Goal: Task Accomplishment & Management: Use online tool/utility

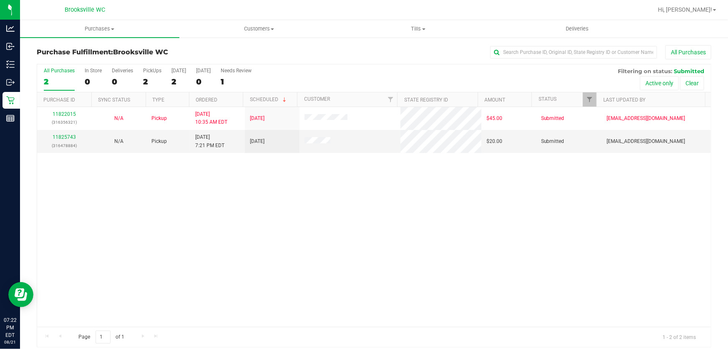
click at [318, 61] on div "Purchase Fulfillment: Brooksville WC All Purchases" at bounding box center [374, 54] width 675 height 18
click at [58, 140] on div "11825743 (316478884)" at bounding box center [64, 141] width 45 height 16
click at [58, 138] on link "11825743" at bounding box center [64, 137] width 23 height 6
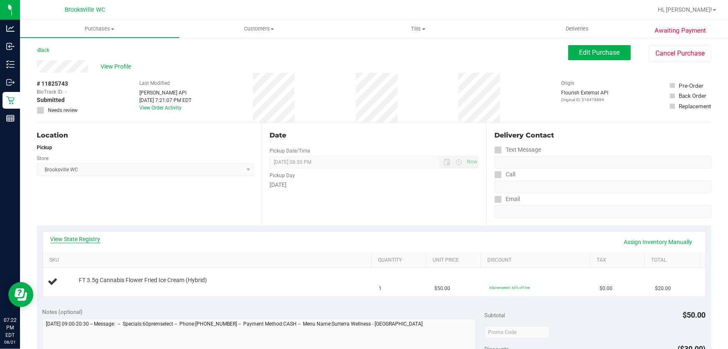
click at [83, 240] on link "View State Registry" at bounding box center [76, 239] width 50 height 8
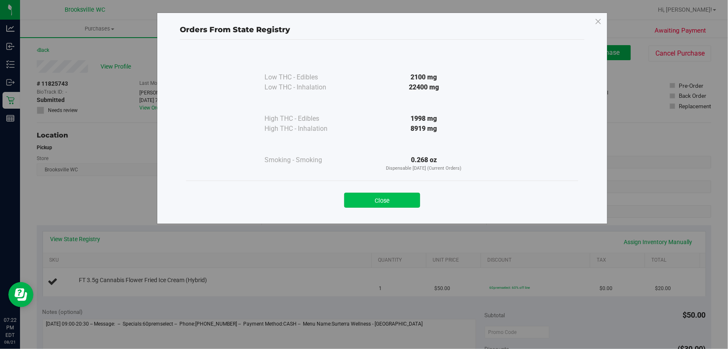
click at [400, 205] on button "Close" at bounding box center [382, 199] width 76 height 15
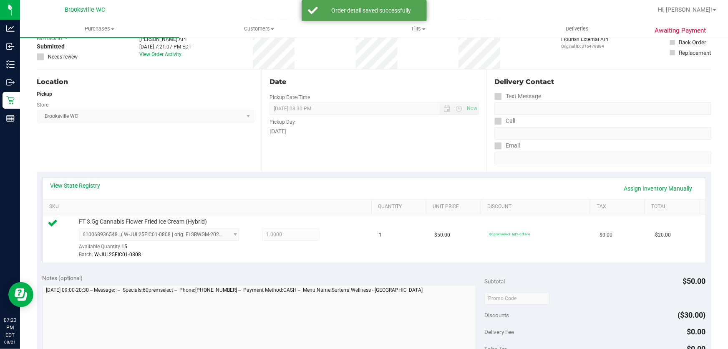
scroll to position [266, 0]
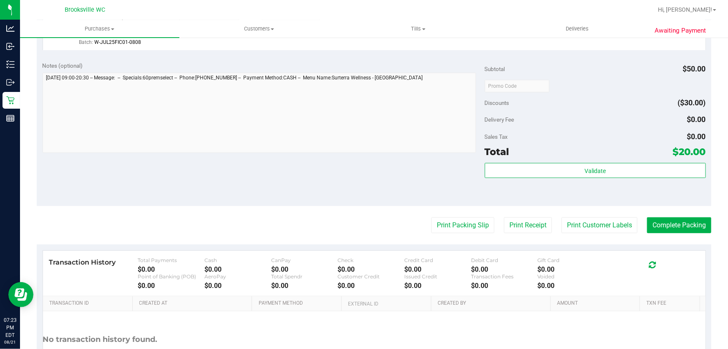
click at [533, 162] on div "Subtotal $50.00 Discounts ($30.00) Delivery Fee $0.00 Sales Tax $0.00 Total $20…" at bounding box center [595, 130] width 221 height 139
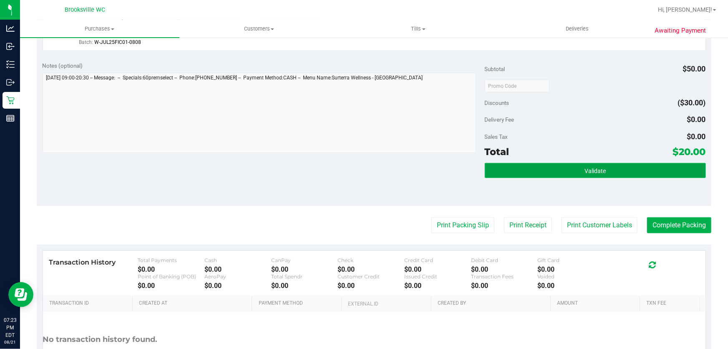
click at [529, 167] on button "Validate" at bounding box center [595, 170] width 221 height 15
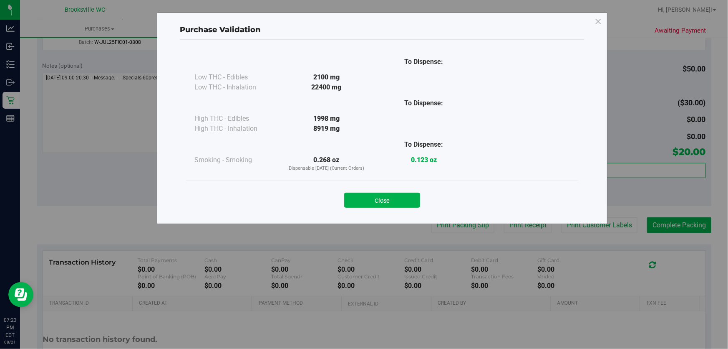
click at [363, 190] on div "Close" at bounding box center [382, 197] width 380 height 21
click at [371, 195] on button "Close" at bounding box center [382, 199] width 76 height 15
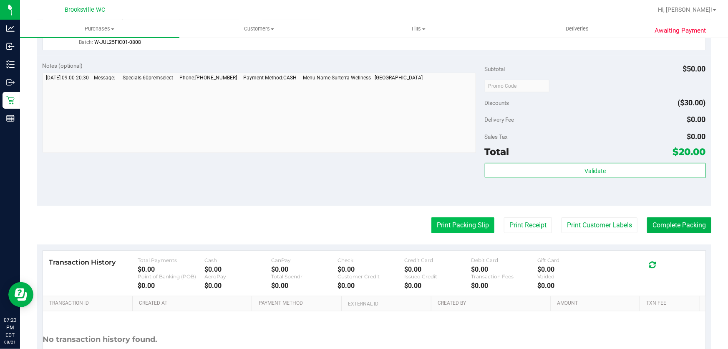
click at [440, 221] on button "Print Packing Slip" at bounding box center [463, 225] width 63 height 16
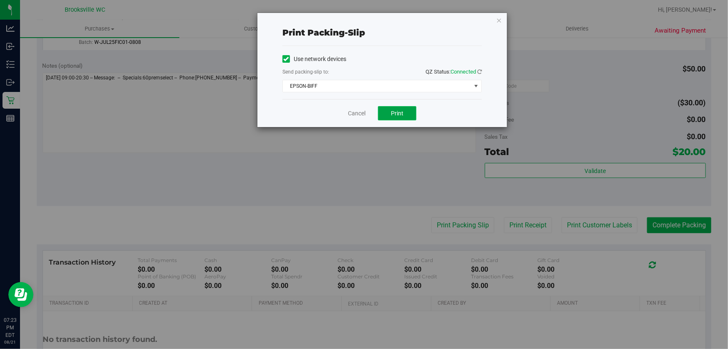
click at [388, 113] on button "Print" at bounding box center [397, 113] width 38 height 14
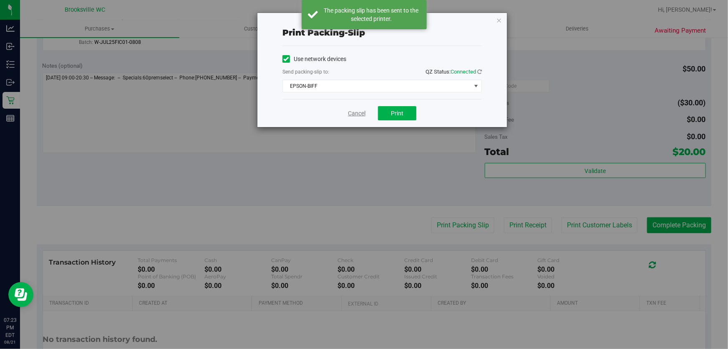
click at [359, 109] on link "Cancel" at bounding box center [357, 113] width 18 height 9
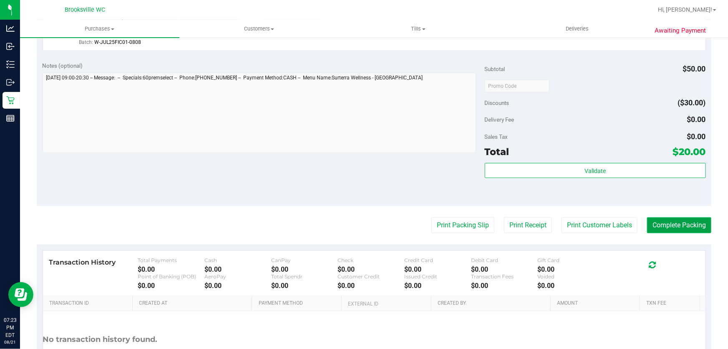
click at [682, 226] on button "Complete Packing" at bounding box center [679, 225] width 64 height 16
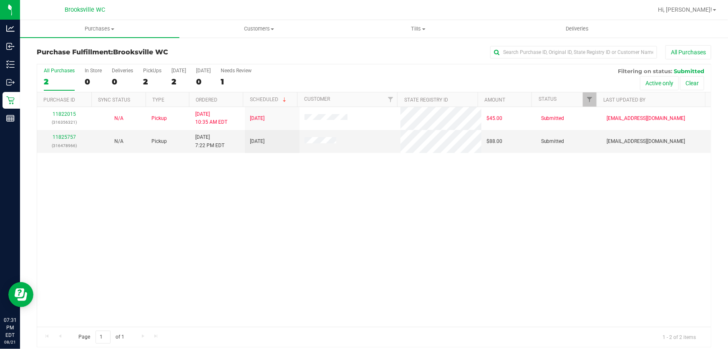
click at [267, 212] on div "11822015 (316356321) N/A Pickup 8/21/2025 10:35 AM EDT 8/21/2025 $45.00 Submitt…" at bounding box center [374, 217] width 674 height 220
click at [296, 211] on div "11822015 (316356321) N/A Pickup 8/21/2025 10:35 AM EDT 8/21/2025 $45.00 Submitt…" at bounding box center [374, 217] width 674 height 220
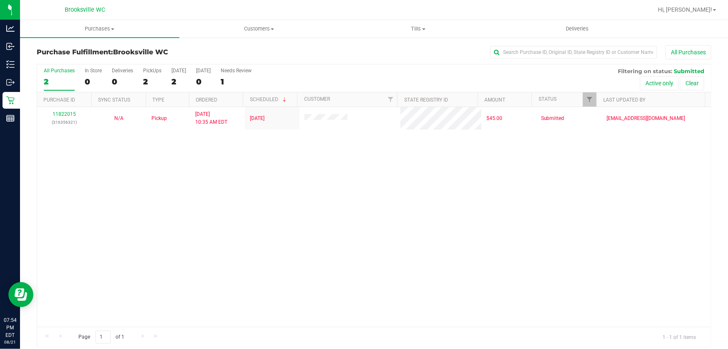
drag, startPoint x: 131, startPoint y: 269, endPoint x: 253, endPoint y: 288, distance: 123.8
click at [131, 269] on div "11822015 (316356321) N/A Pickup 8/21/2025 10:35 AM EDT 8/21/2025 $45.00 Submitt…" at bounding box center [374, 217] width 674 height 220
click at [452, 259] on div "11822015 (316356321) N/A Pickup 8/21/2025 10:35 AM EDT 8/21/2025 $45.00 Submitt…" at bounding box center [374, 217] width 674 height 220
click at [369, 186] on div "11822015 (316356321) N/A Pickup 8/21/2025 10:35 AM EDT 8/21/2025 $45.00 Submitt…" at bounding box center [374, 217] width 674 height 220
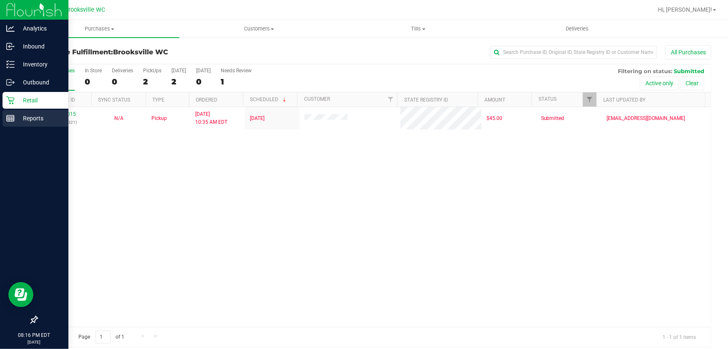
click at [12, 113] on div "Reports" at bounding box center [36, 118] width 66 height 17
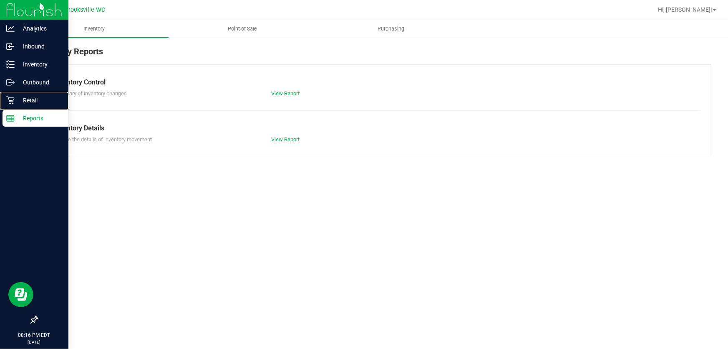
click at [26, 102] on p "Retail" at bounding box center [40, 100] width 50 height 10
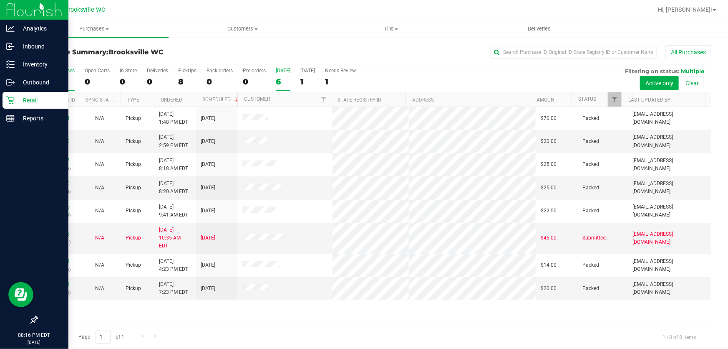
click at [280, 83] on div "6" at bounding box center [283, 82] width 15 height 10
click at [0, 0] on input "Today 6" at bounding box center [0, 0] width 0 height 0
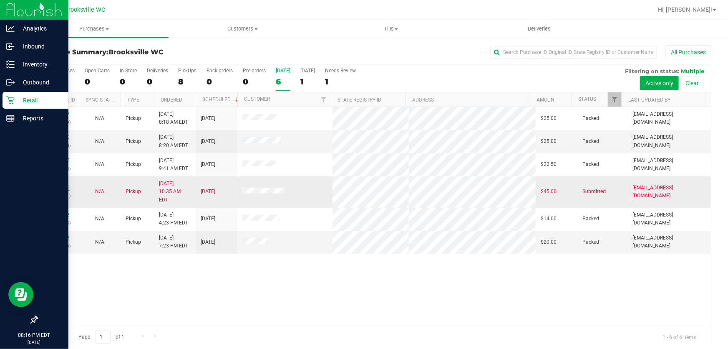
click at [57, 185] on link "11822015" at bounding box center [57, 188] width 23 height 6
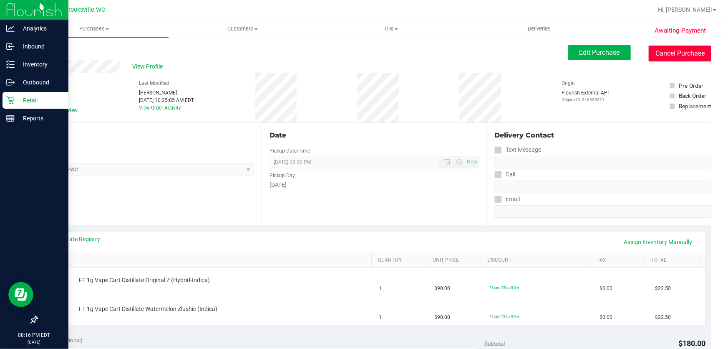
click at [670, 58] on button "Cancel Purchase" at bounding box center [680, 54] width 63 height 16
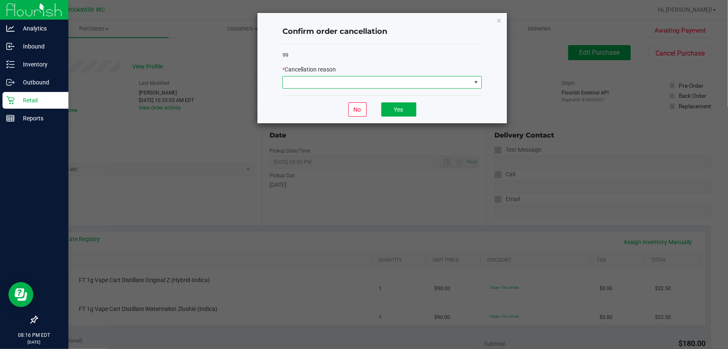
click at [410, 78] on span at bounding box center [377, 82] width 188 height 12
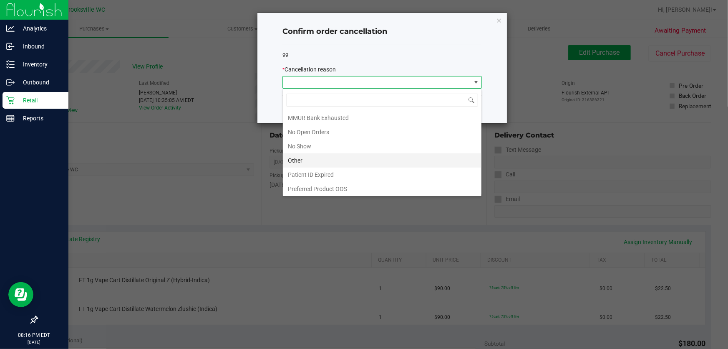
scroll to position [71, 0]
click at [324, 144] on li "No Show" at bounding box center [382, 146] width 199 height 14
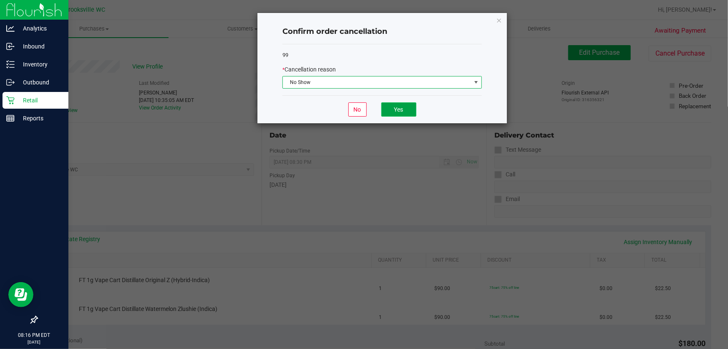
click at [413, 107] on button "Yes" at bounding box center [399, 109] width 35 height 14
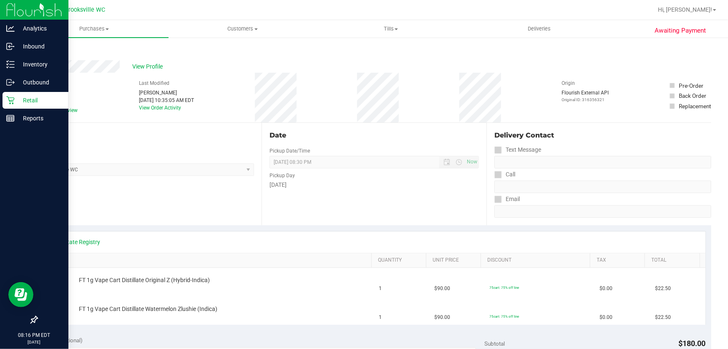
click at [27, 100] on p "Retail" at bounding box center [40, 100] width 50 height 10
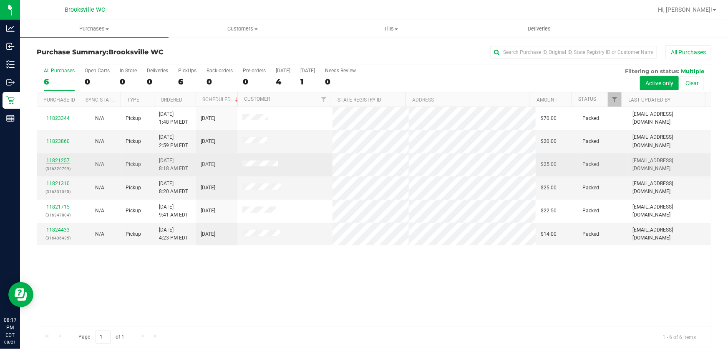
click at [60, 162] on link "11821257" at bounding box center [57, 160] width 23 height 6
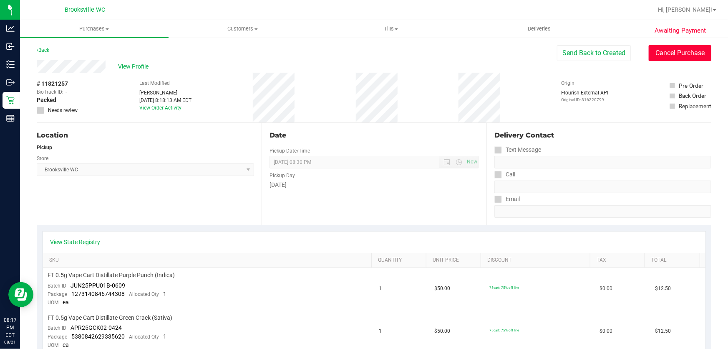
click at [668, 45] on button "Cancel Purchase" at bounding box center [680, 53] width 63 height 16
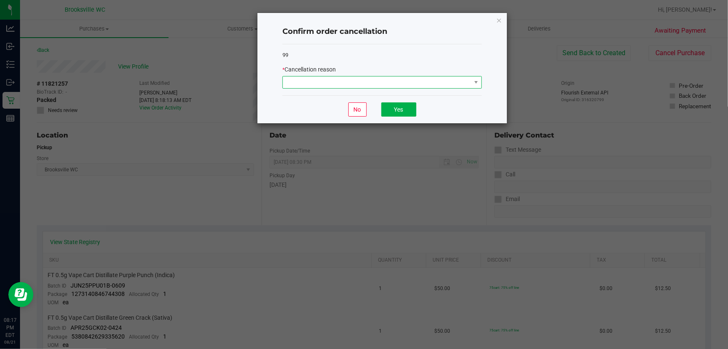
click at [331, 83] on span at bounding box center [377, 82] width 188 height 12
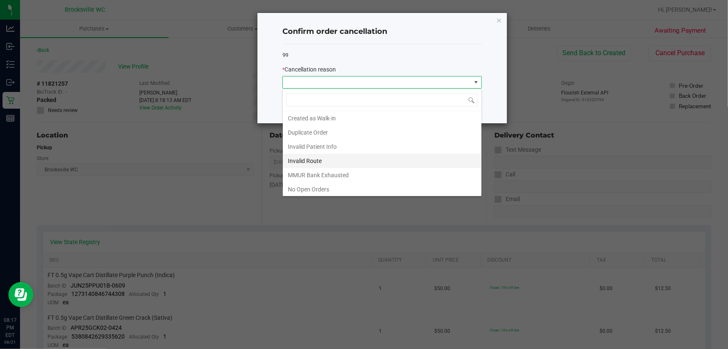
scroll to position [71, 0]
click at [316, 146] on li "No Show" at bounding box center [382, 146] width 199 height 14
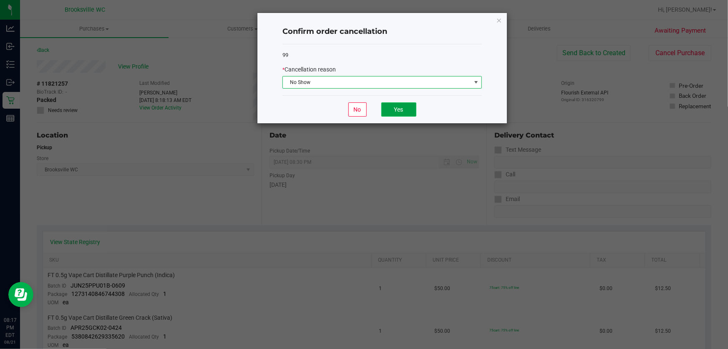
click at [400, 108] on button "Yes" at bounding box center [399, 109] width 35 height 14
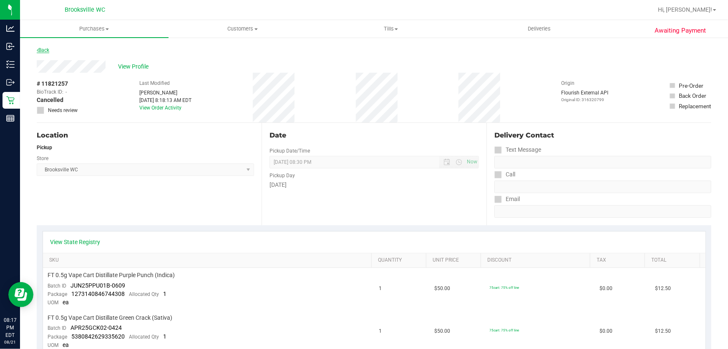
click at [46, 52] on link "Back" at bounding box center [43, 50] width 13 height 6
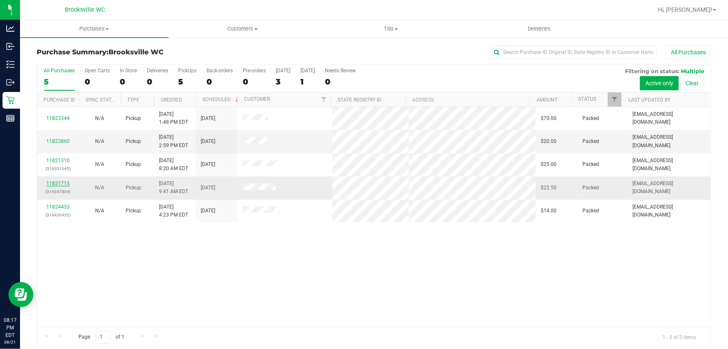
click at [59, 180] on link "11821715" at bounding box center [57, 183] width 23 height 6
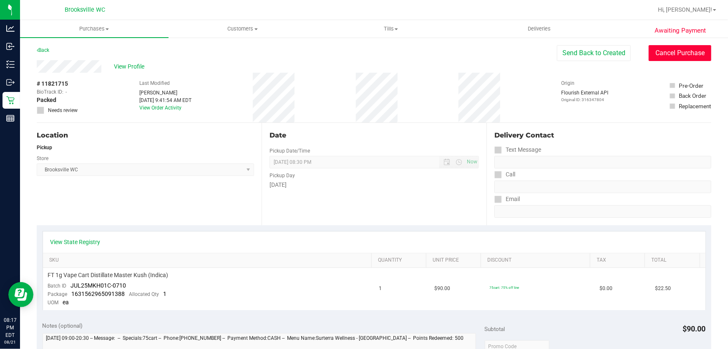
click at [659, 54] on button "Cancel Purchase" at bounding box center [680, 53] width 63 height 16
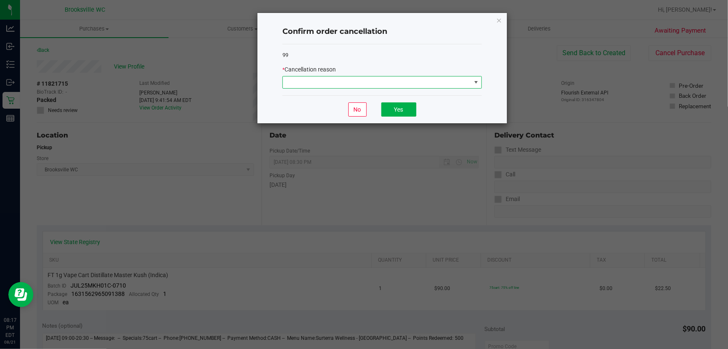
click at [405, 88] on div "99 * Cancellation reason" at bounding box center [383, 69] width 200 height 51
click at [400, 81] on span at bounding box center [377, 82] width 188 height 12
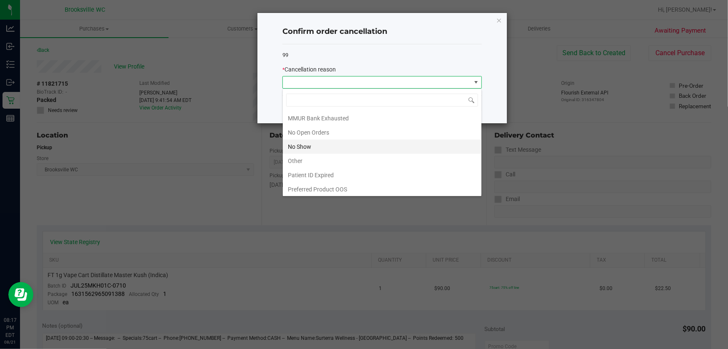
scroll to position [71, 0]
click at [339, 147] on li "No Show" at bounding box center [382, 146] width 199 height 14
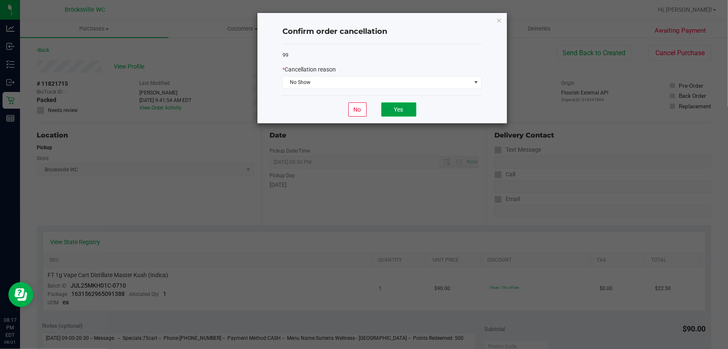
click at [404, 107] on button "Yes" at bounding box center [399, 109] width 35 height 14
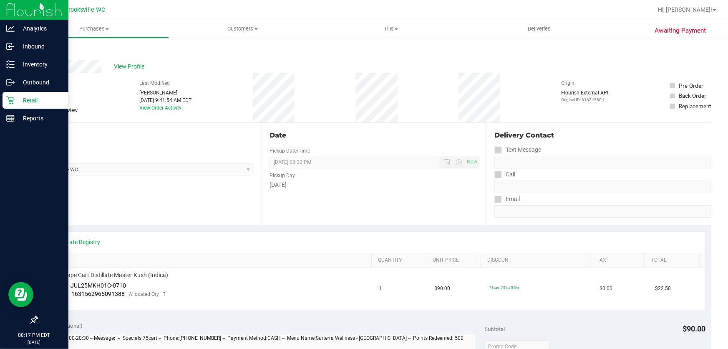
click at [21, 103] on p "Retail" at bounding box center [40, 100] width 50 height 10
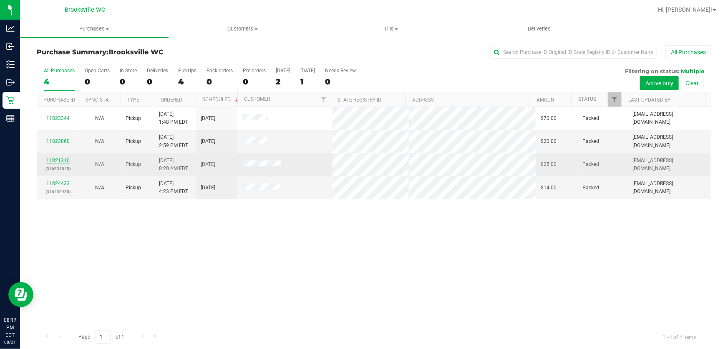
click at [61, 159] on link "11821310" at bounding box center [57, 160] width 23 height 6
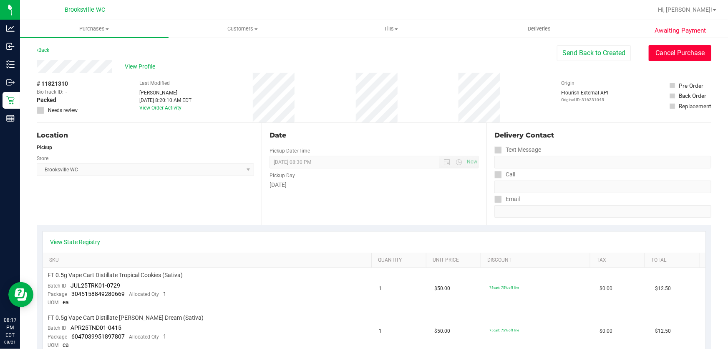
click at [670, 53] on button "Cancel Purchase" at bounding box center [680, 53] width 63 height 16
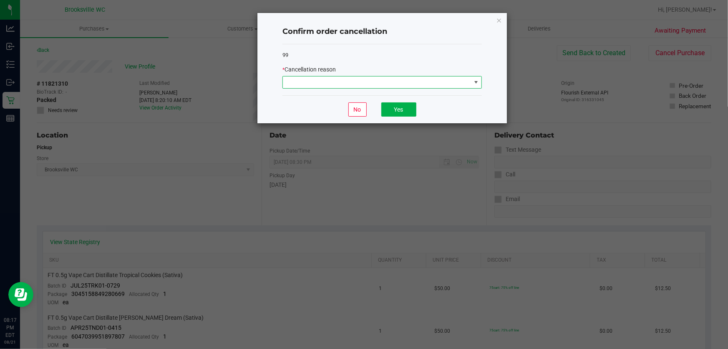
click at [311, 80] on span at bounding box center [377, 82] width 188 height 12
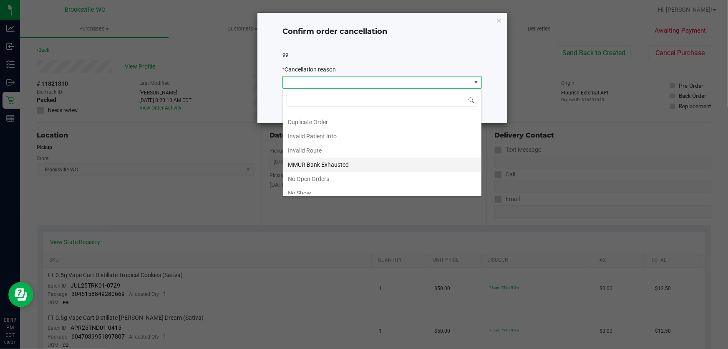
scroll to position [38, 0]
click at [311, 179] on li "No Show" at bounding box center [382, 179] width 199 height 14
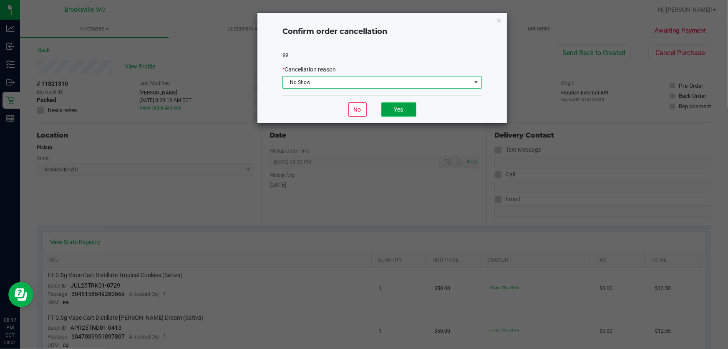
click at [399, 113] on button "Yes" at bounding box center [399, 109] width 35 height 14
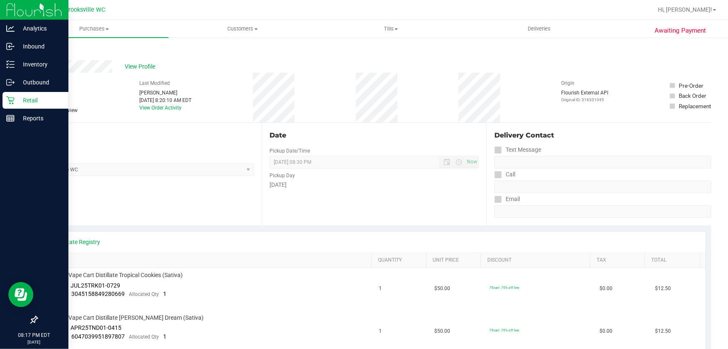
click at [18, 101] on p "Retail" at bounding box center [40, 100] width 50 height 10
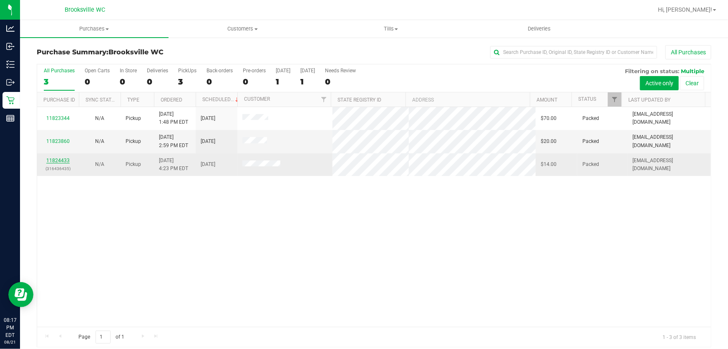
click at [53, 160] on link "11824433" at bounding box center [57, 160] width 23 height 6
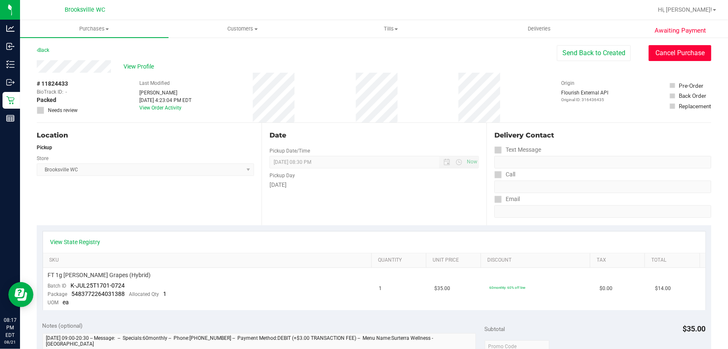
click at [696, 58] on button "Cancel Purchase" at bounding box center [680, 53] width 63 height 16
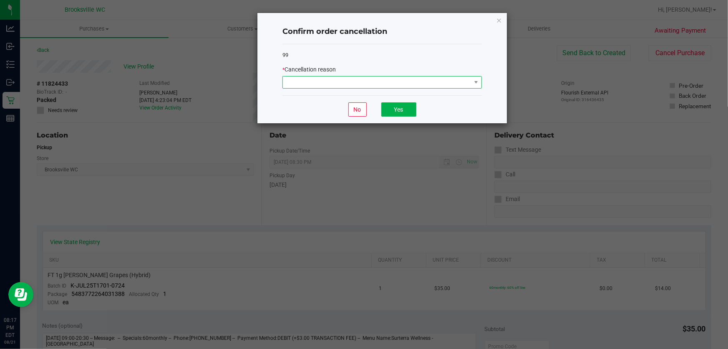
click at [384, 83] on span at bounding box center [377, 82] width 188 height 12
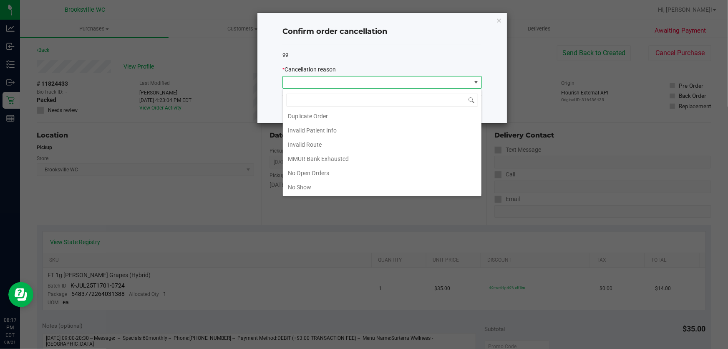
scroll to position [71, 0]
click at [324, 142] on li "No Show" at bounding box center [382, 146] width 199 height 14
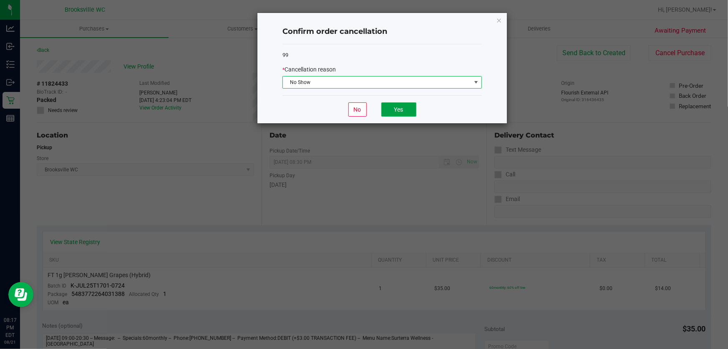
click at [407, 113] on button "Yes" at bounding box center [399, 109] width 35 height 14
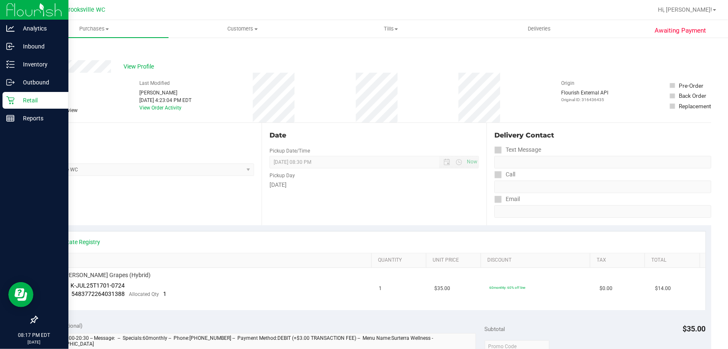
click at [19, 102] on p "Retail" at bounding box center [40, 100] width 50 height 10
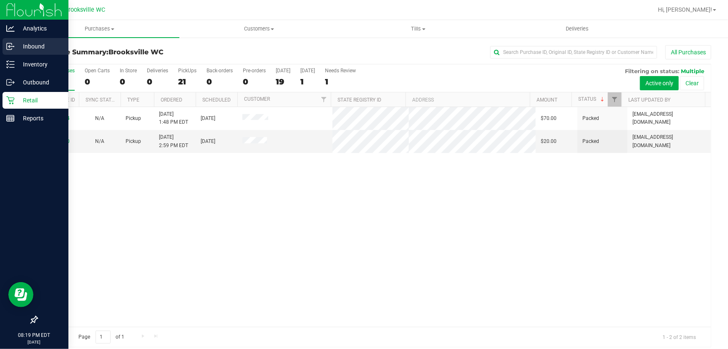
click at [37, 48] on p "Inbound" at bounding box center [40, 46] width 50 height 10
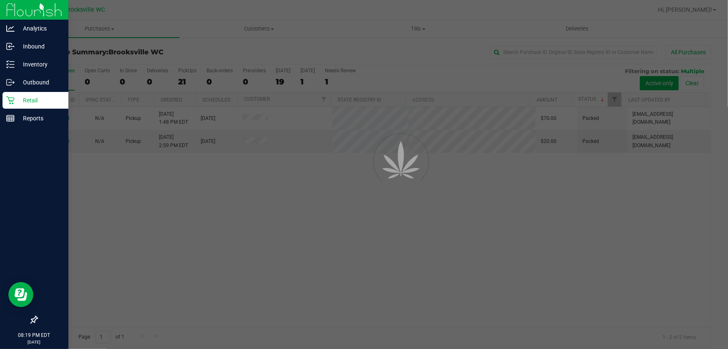
click at [38, 60] on p "Inventory" at bounding box center [40, 64] width 50 height 10
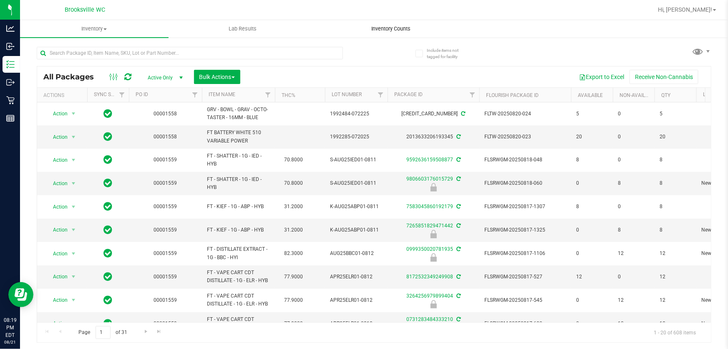
click at [400, 27] on span "Inventory Counts" at bounding box center [391, 29] width 62 height 8
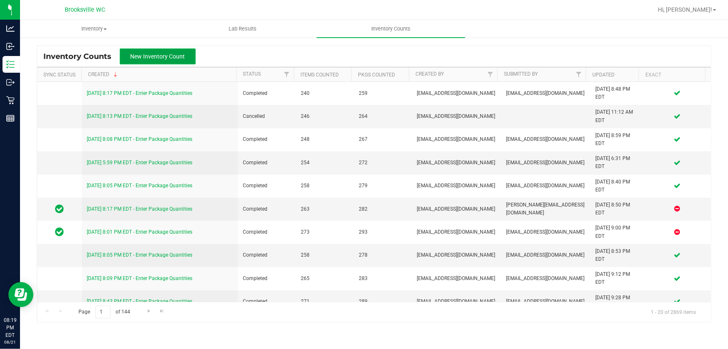
click at [175, 56] on span "New Inventory Count" at bounding box center [158, 56] width 55 height 7
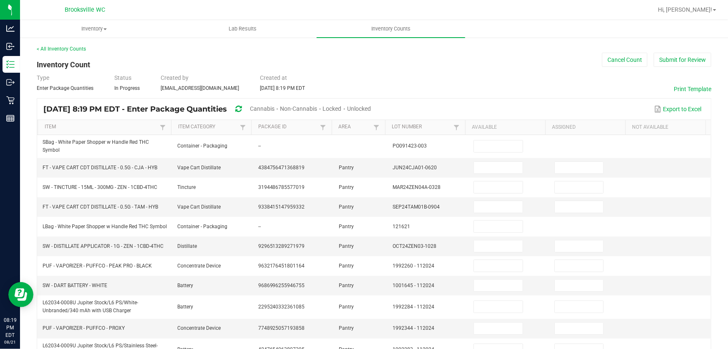
click at [275, 106] on span "Cannabis" at bounding box center [262, 108] width 25 height 7
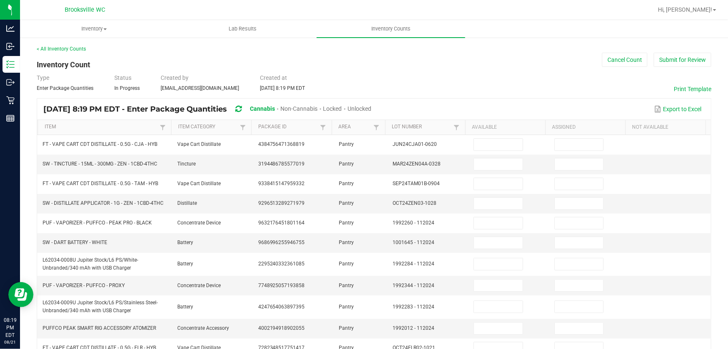
click at [372, 111] on span "Unlocked" at bounding box center [360, 108] width 24 height 7
click at [142, 131] on th "Item" at bounding box center [105, 127] width 134 height 15
click at [132, 125] on link "Item" at bounding box center [102, 127] width 114 height 7
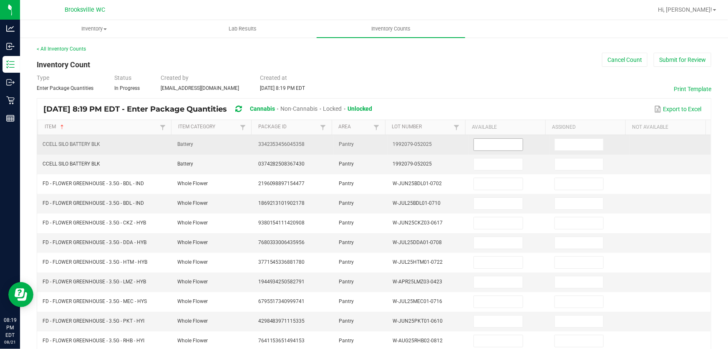
click at [497, 142] on input at bounding box center [498, 145] width 49 height 12
click at [499, 146] on input at bounding box center [498, 145] width 49 height 12
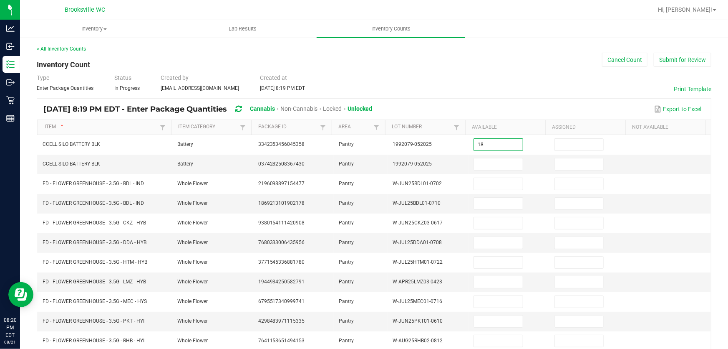
type input "18"
type input "11"
type input "20"
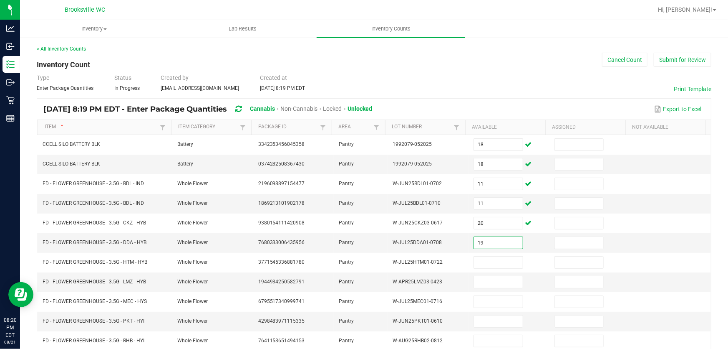
type input "19"
type input "15"
click at [477, 281] on input "3" at bounding box center [498, 282] width 49 height 12
type input "6"
type input "18"
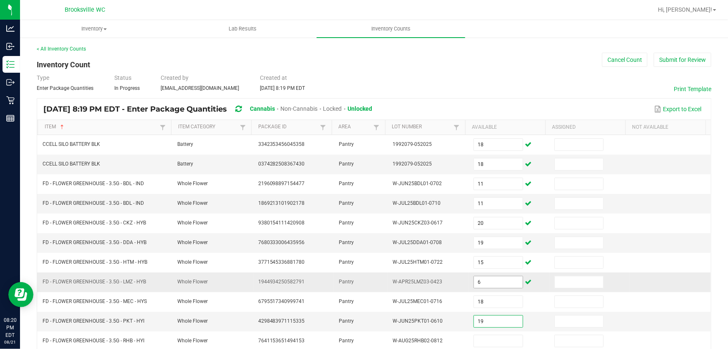
type input "19"
type input "14"
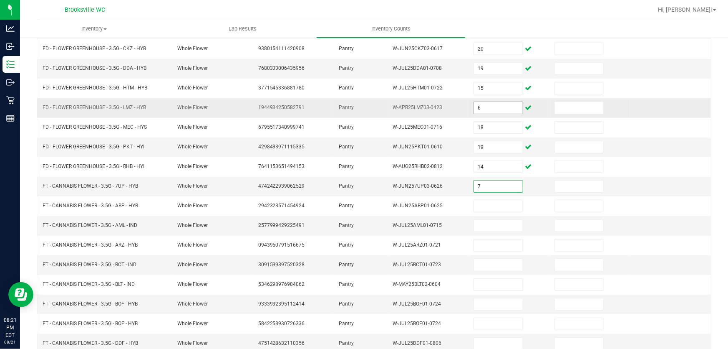
type input "7"
type input "3"
type input "13"
type input "8"
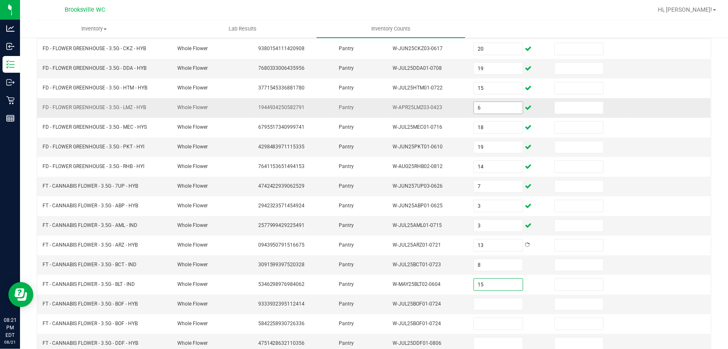
type input "15"
type input "19"
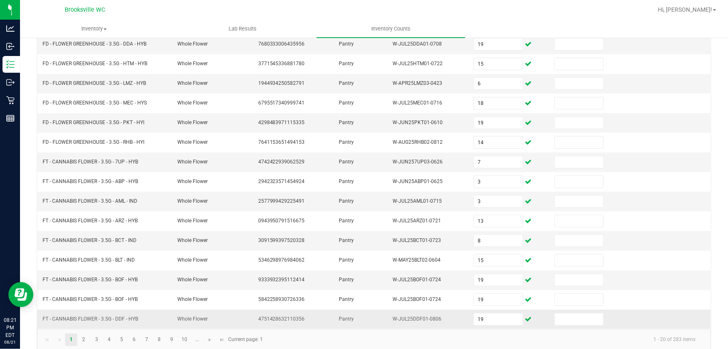
scroll to position [205, 0]
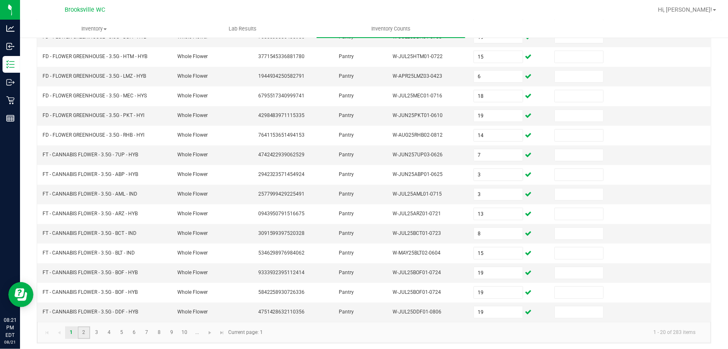
click at [82, 330] on link "2" at bounding box center [84, 332] width 12 height 13
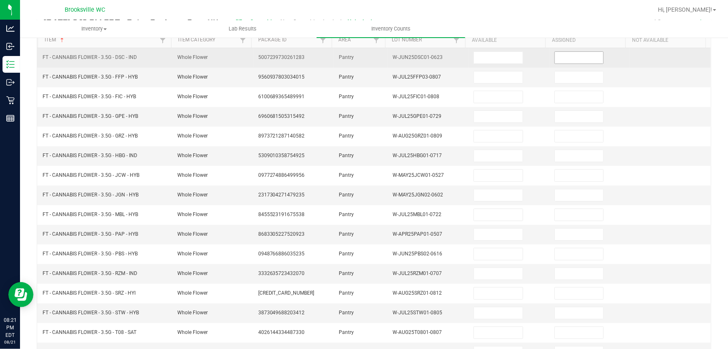
scroll to position [16, 0]
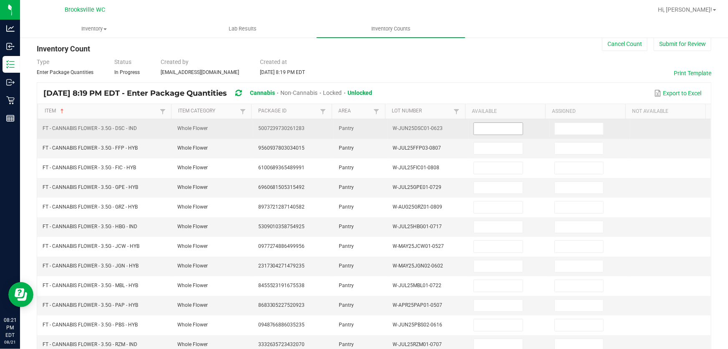
click at [495, 131] on input at bounding box center [498, 129] width 49 height 12
type input "17"
type input "20"
type input "12"
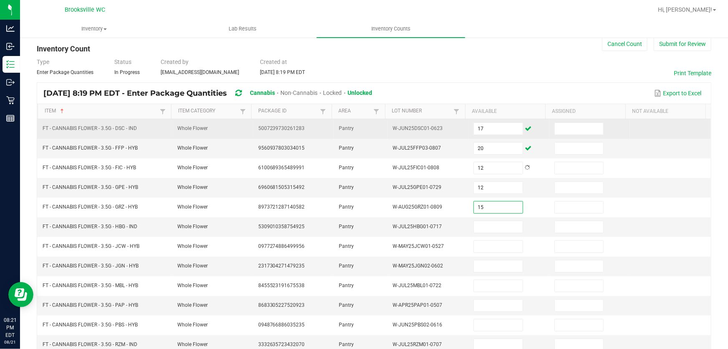
type input "15"
type input "3"
type input "20"
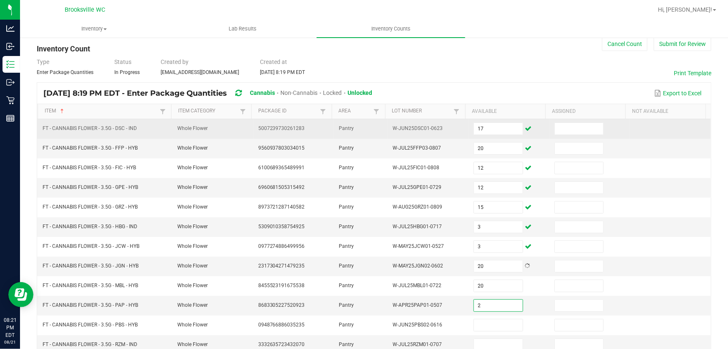
type input "2"
type input "4"
type input "10"
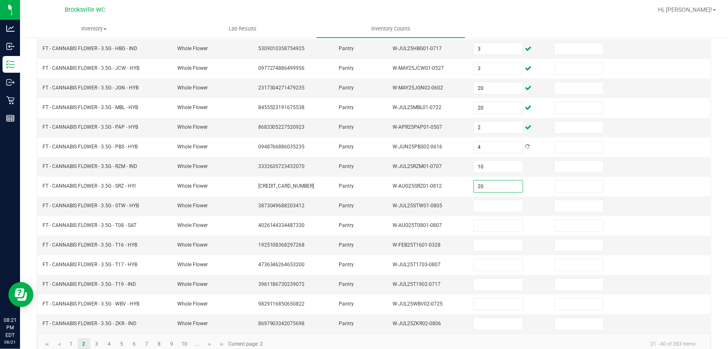
type input "20"
type input "19"
type input "3"
type input "20"
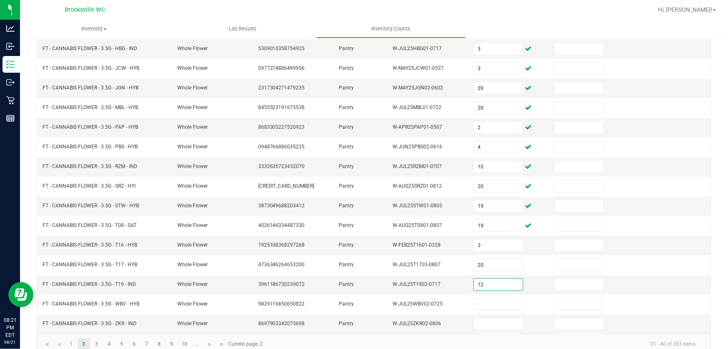
type input "12"
type input "17"
type input "18"
click at [97, 338] on link "3" at bounding box center [97, 344] width 12 height 13
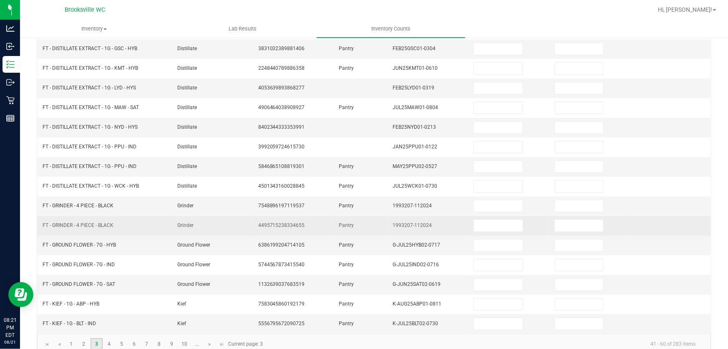
scroll to position [0, 0]
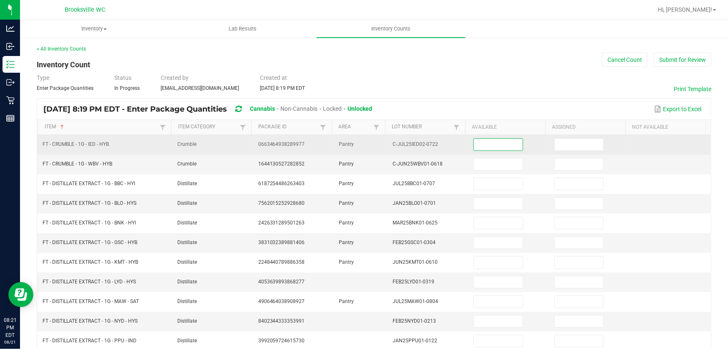
click at [480, 147] on input at bounding box center [498, 145] width 49 height 12
type input "8"
type input "3"
type input "4"
type input "10"
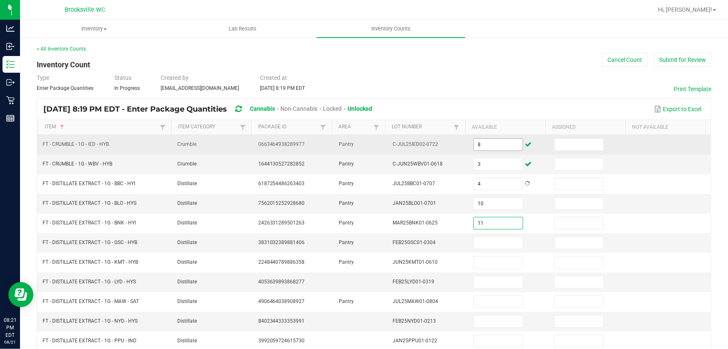
type input "11"
type input "4"
type input "8"
type input "6"
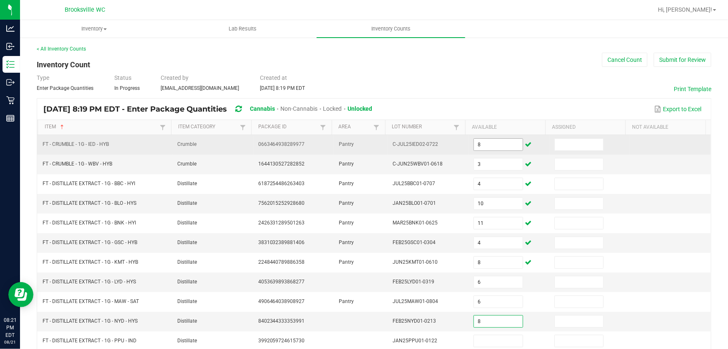
type input "8"
type input "3"
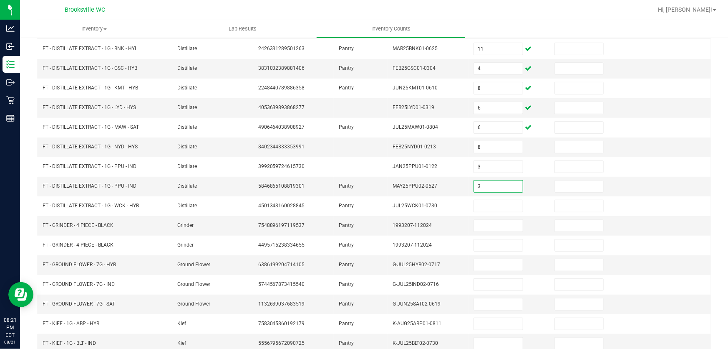
type input "3"
type input "2"
type input "8"
type input "18"
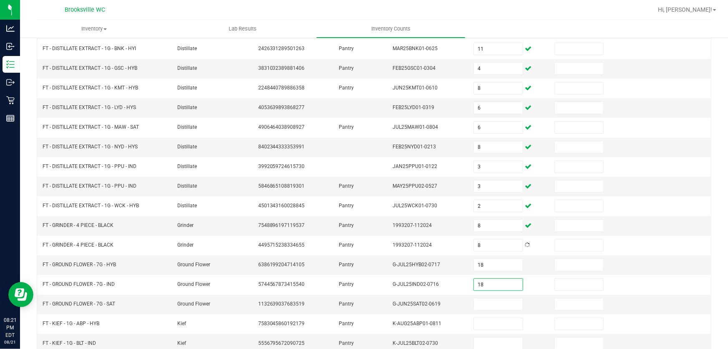
type input "18"
type input "5"
type input "8"
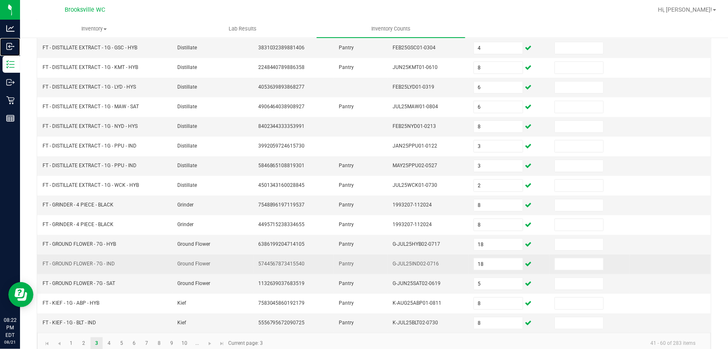
scroll to position [205, 0]
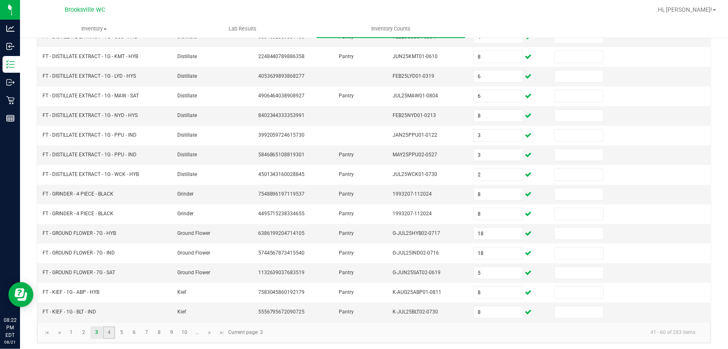
click at [109, 331] on link "4" at bounding box center [109, 332] width 12 height 13
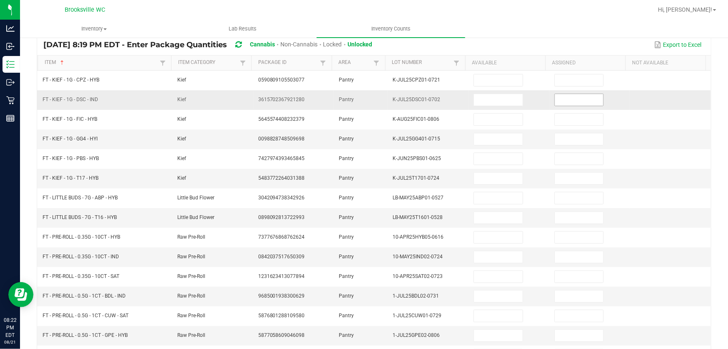
scroll to position [0, 0]
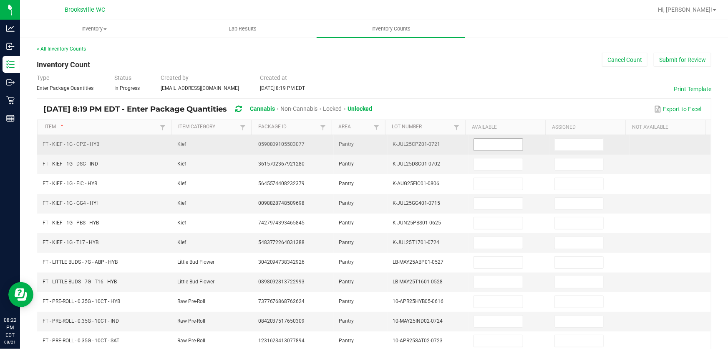
click at [493, 144] on input at bounding box center [498, 145] width 49 height 12
type input "2"
type input "1"
type input "8"
type input "3"
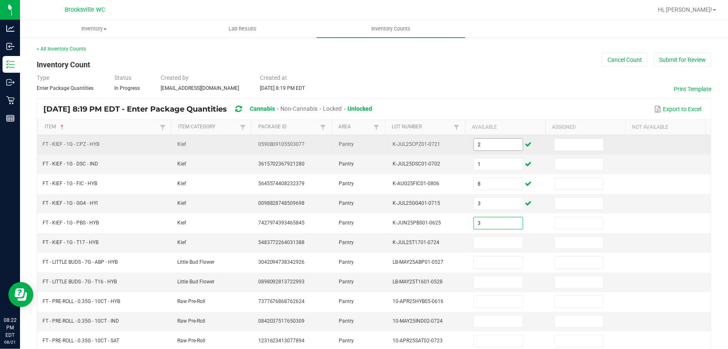
type input "3"
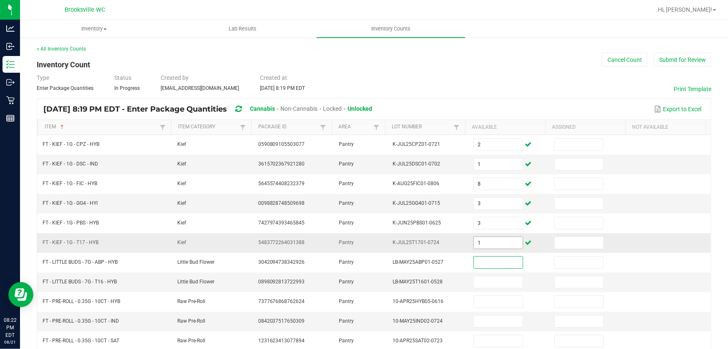
click at [493, 246] on input "1" at bounding box center [498, 243] width 49 height 12
type input "3"
click at [507, 199] on input "3" at bounding box center [498, 203] width 49 height 12
type input "1"
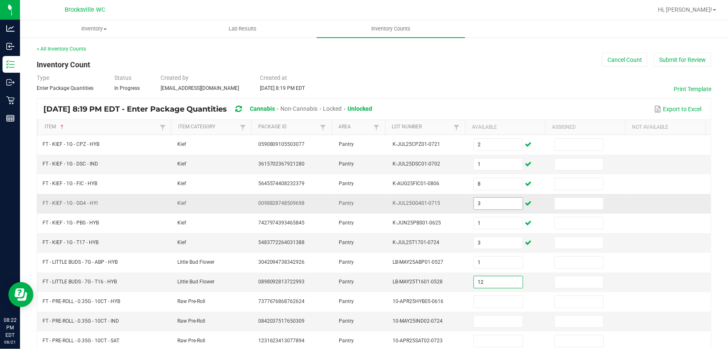
type input "12"
type input "10"
type input "4"
type input "6"
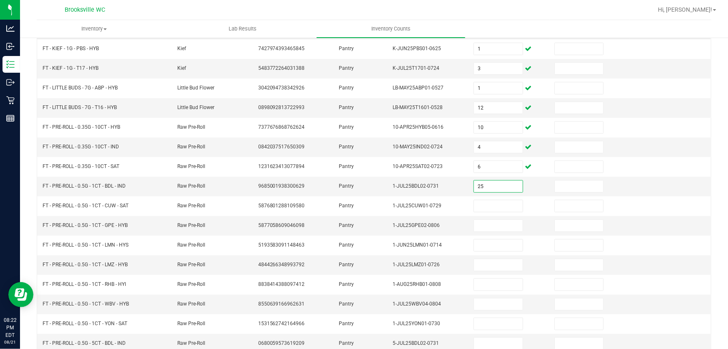
type input "25"
type input "23"
type input "12"
type input "10"
type input "3"
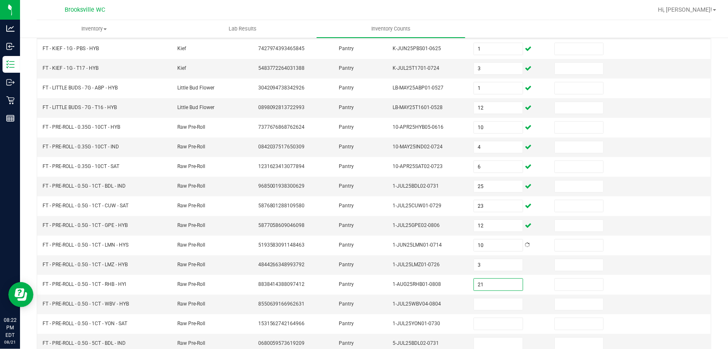
type input "21"
type input "22"
type input "16"
type input "12"
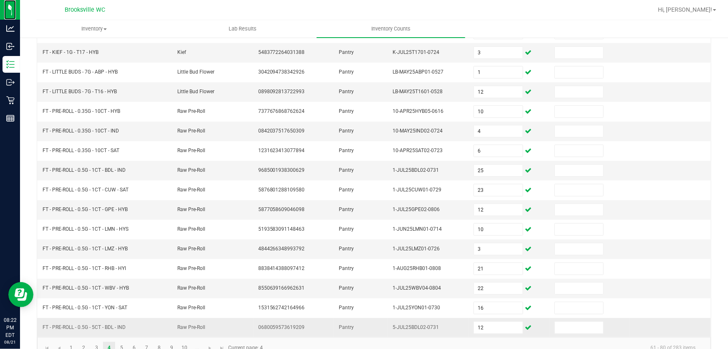
scroll to position [205, 0]
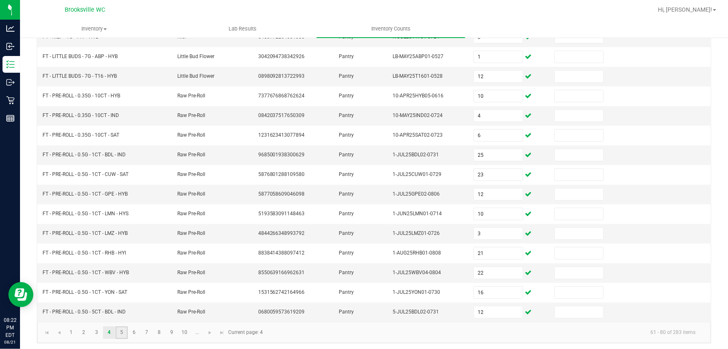
click at [119, 332] on link "5" at bounding box center [122, 332] width 12 height 13
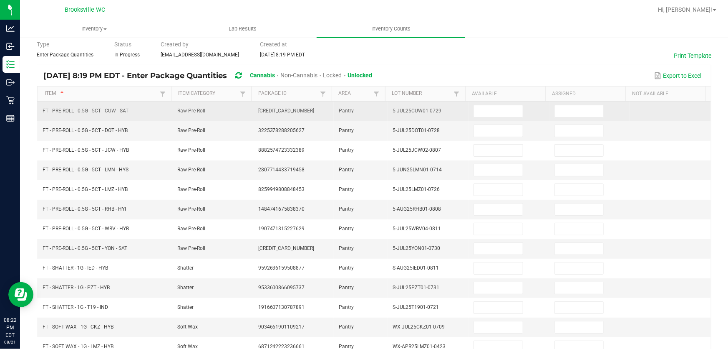
scroll to position [0, 0]
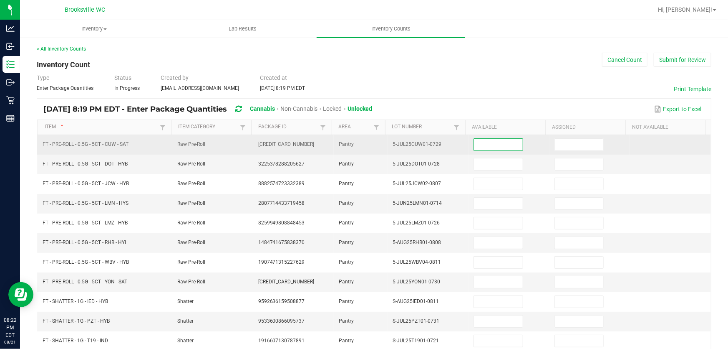
click at [496, 140] on input at bounding box center [498, 145] width 49 height 12
type input "10"
type input "6"
type input "11"
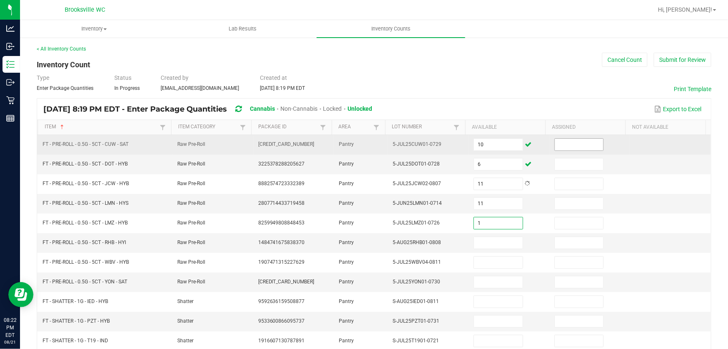
type input "1"
type input "10"
type input "9"
type input "4"
type input "8"
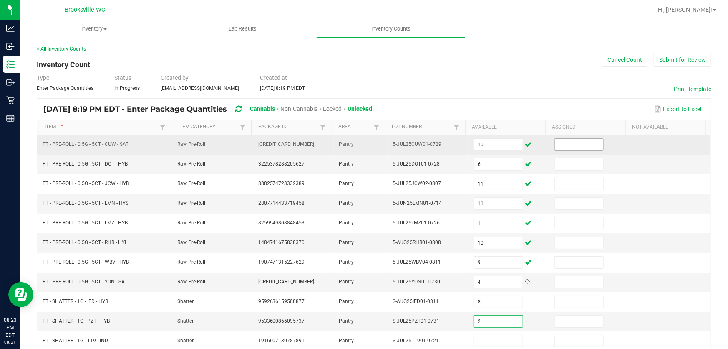
type input "2"
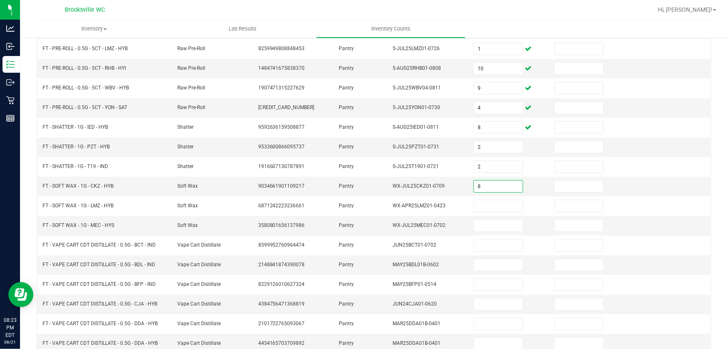
type input "8"
type input "3"
type input "8"
type input "11"
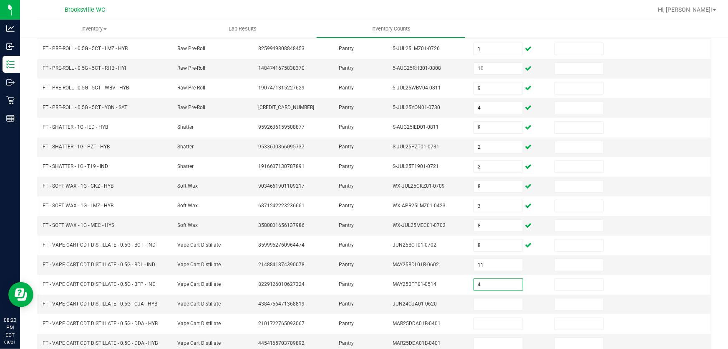
type input "4"
type input "1"
type input "14"
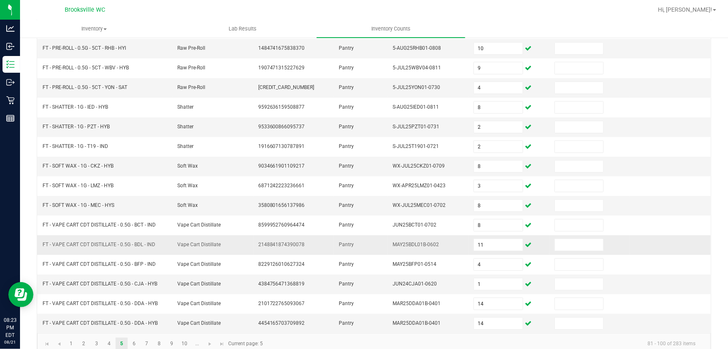
scroll to position [205, 0]
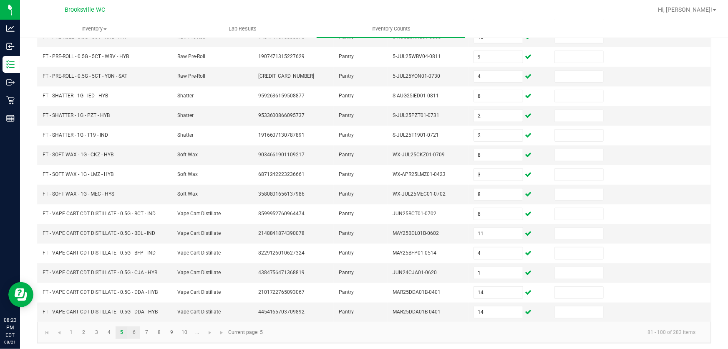
click at [137, 327] on link "6" at bounding box center [134, 332] width 12 height 13
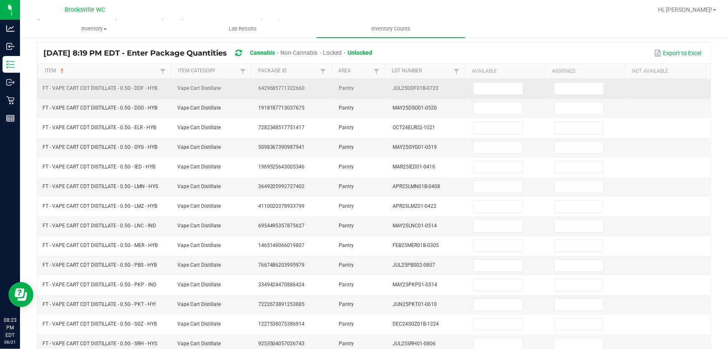
scroll to position [0, 0]
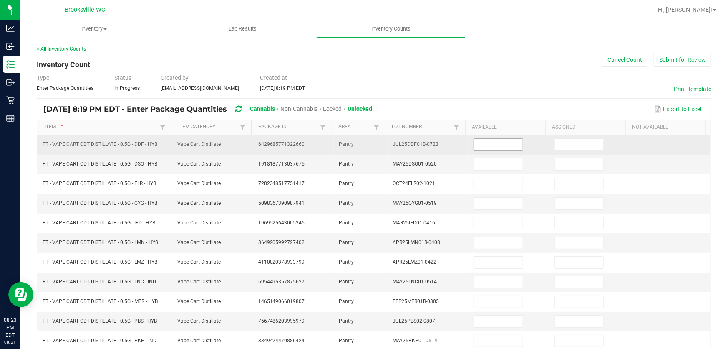
click at [510, 141] on input at bounding box center [498, 145] width 49 height 12
click at [507, 140] on input at bounding box center [498, 145] width 49 height 12
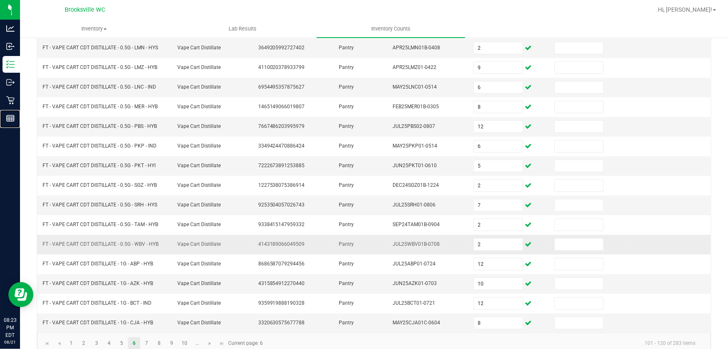
scroll to position [205, 0]
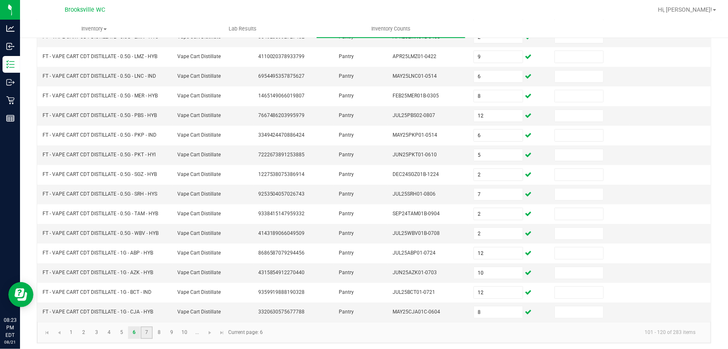
click at [146, 327] on link "7" at bounding box center [147, 332] width 12 height 13
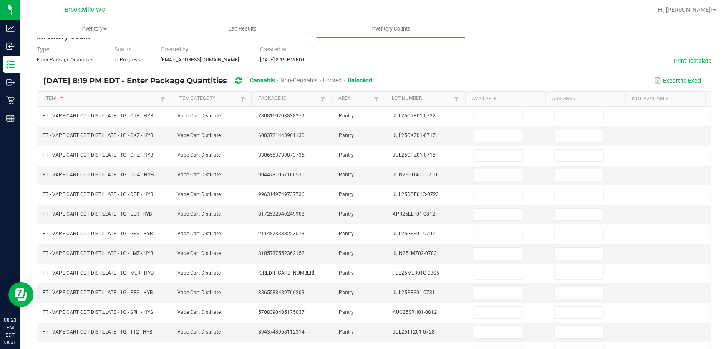
scroll to position [0, 0]
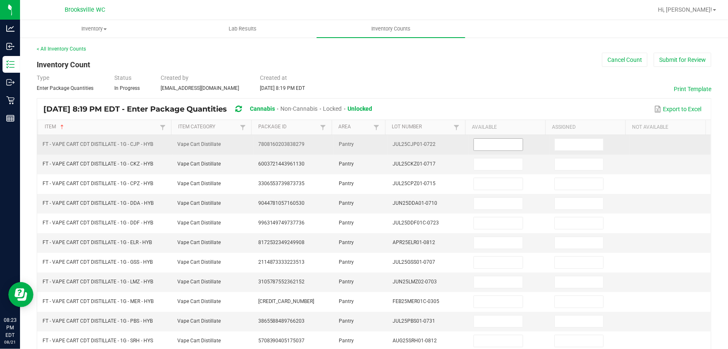
click at [484, 145] on input at bounding box center [498, 145] width 49 height 12
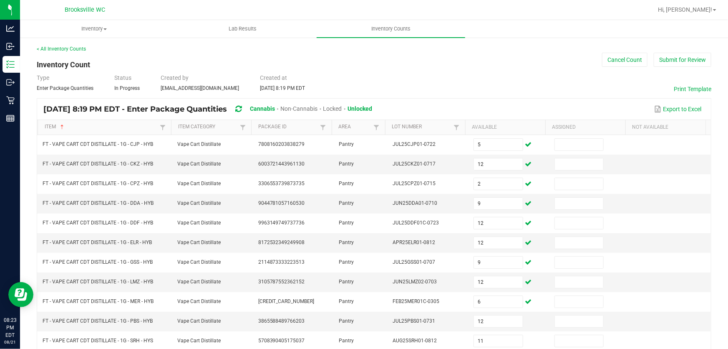
scroll to position [174, 0]
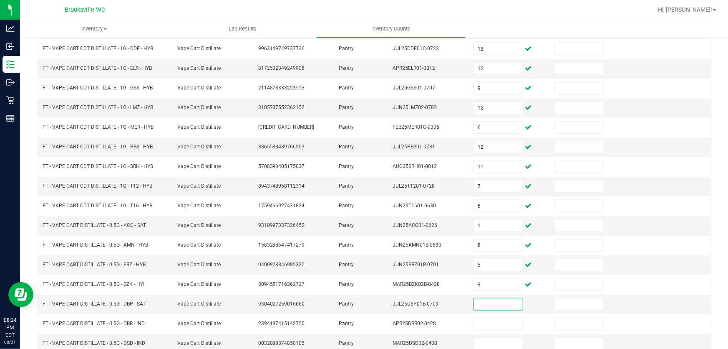
click at [498, 132] on td "6" at bounding box center [509, 128] width 81 height 20
click at [495, 306] on input at bounding box center [498, 304] width 49 height 12
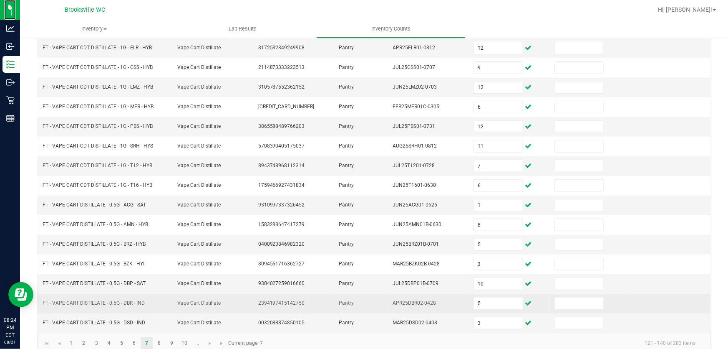
scroll to position [205, 0]
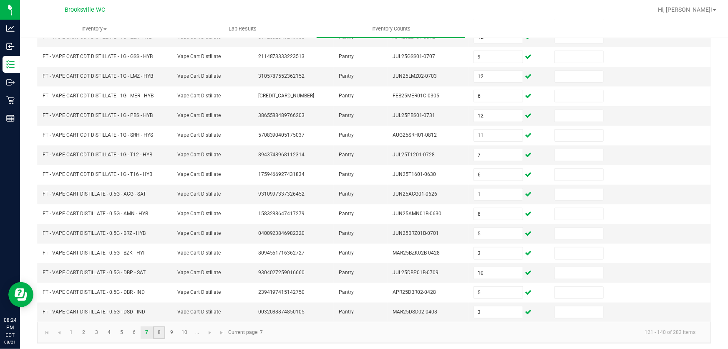
click at [162, 331] on link "8" at bounding box center [159, 332] width 12 height 13
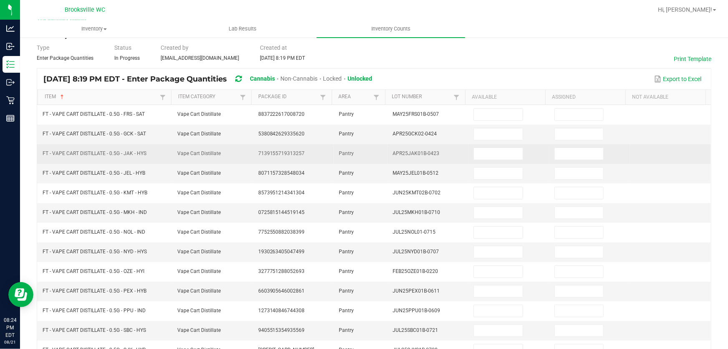
scroll to position [0, 0]
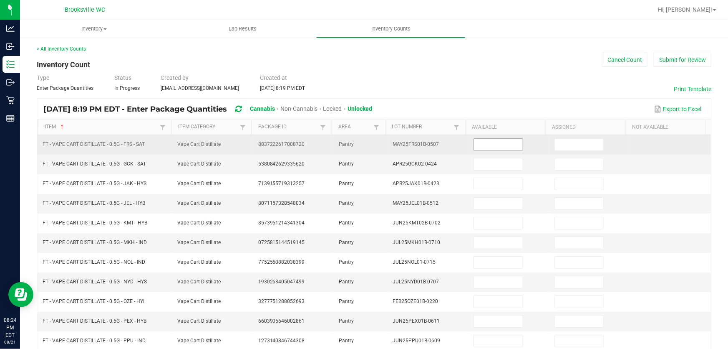
click at [493, 146] on input at bounding box center [498, 145] width 49 height 12
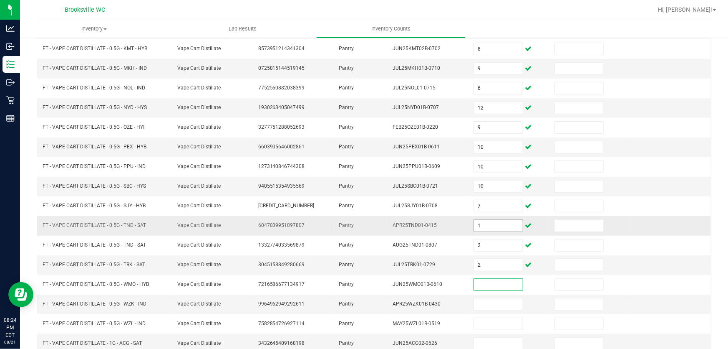
click at [482, 220] on input "1" at bounding box center [498, 226] width 49 height 12
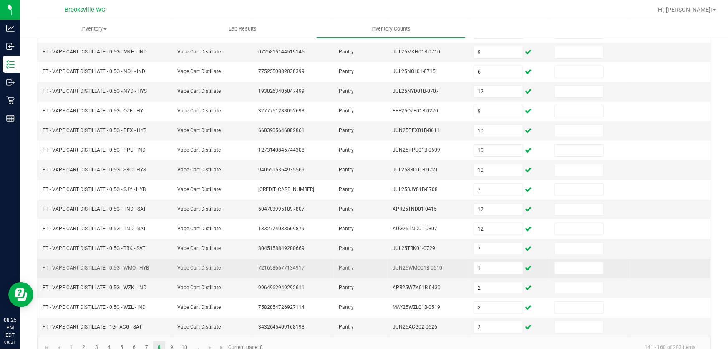
scroll to position [205, 0]
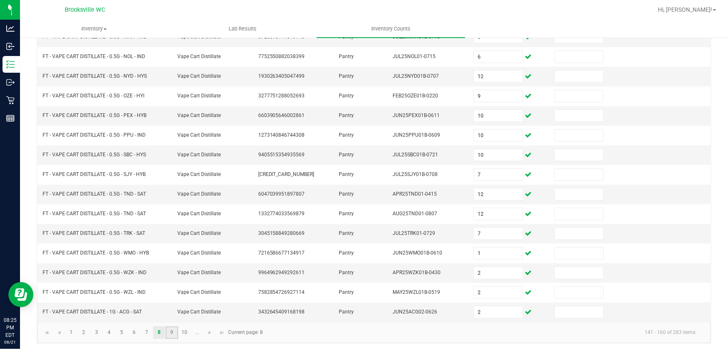
click at [171, 330] on link "9" at bounding box center [172, 332] width 12 height 13
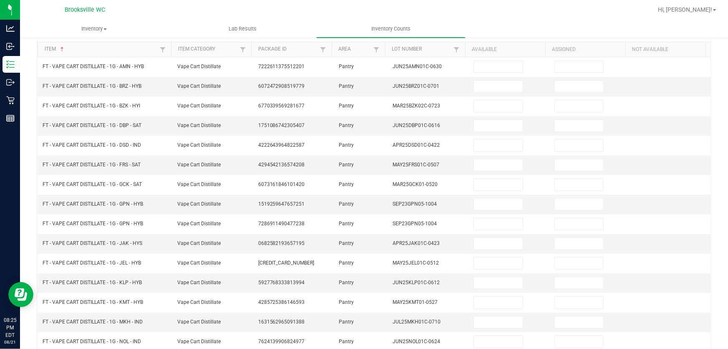
scroll to position [0, 0]
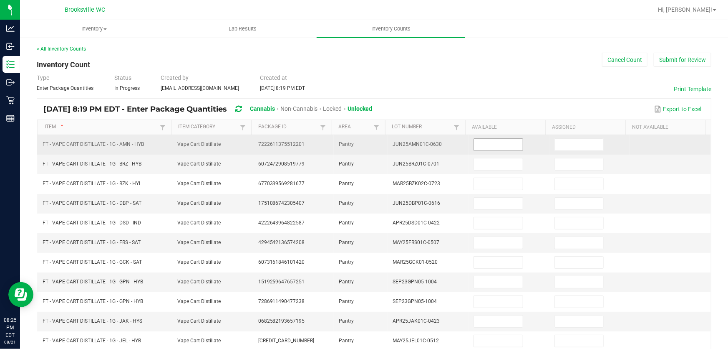
click at [486, 145] on input at bounding box center [498, 145] width 49 height 12
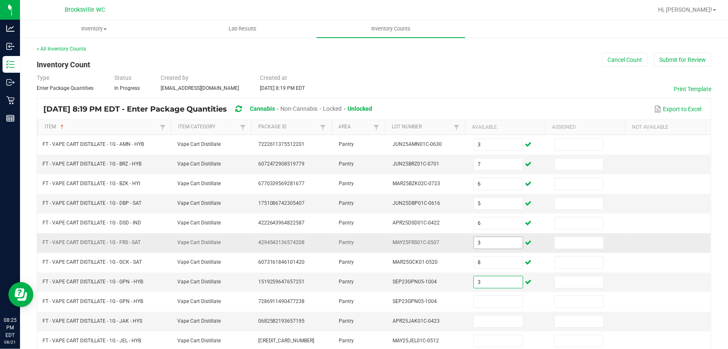
click at [492, 242] on input "3" at bounding box center [498, 243] width 49 height 12
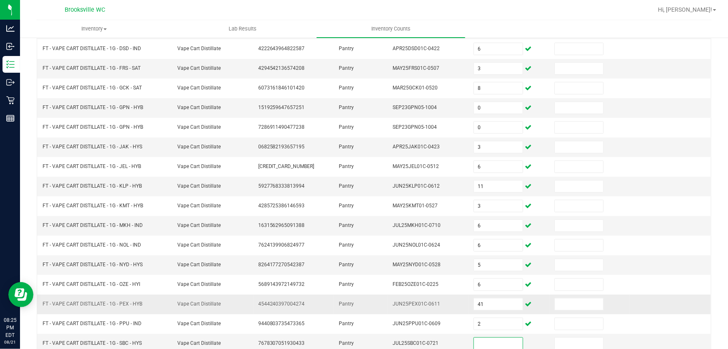
click at [505, 294] on td "41" at bounding box center [509, 304] width 81 height 20
click at [501, 304] on input "41" at bounding box center [498, 304] width 49 height 12
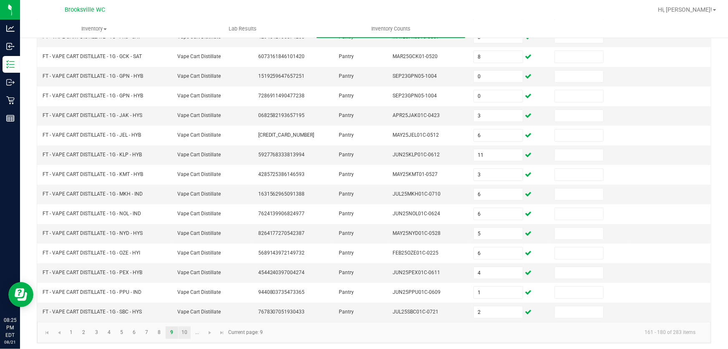
click at [185, 329] on link "10" at bounding box center [185, 332] width 12 height 13
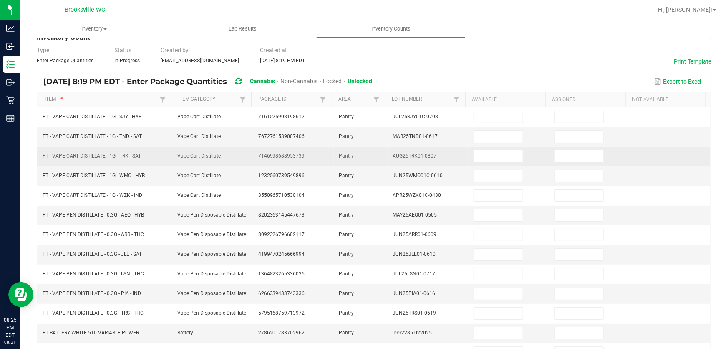
scroll to position [0, 0]
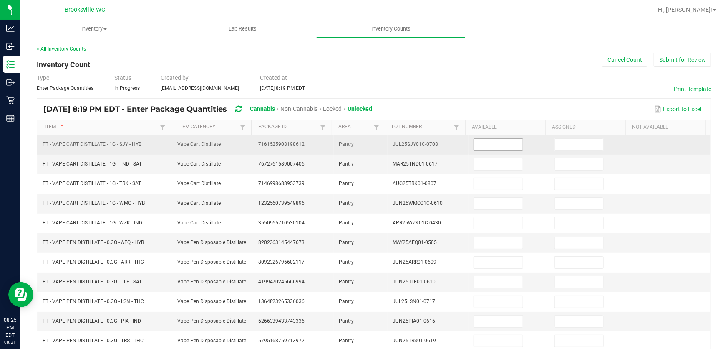
click at [501, 146] on input at bounding box center [498, 145] width 49 height 12
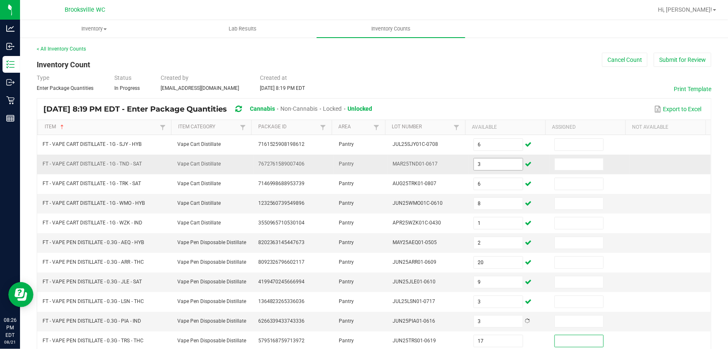
scroll to position [174, 0]
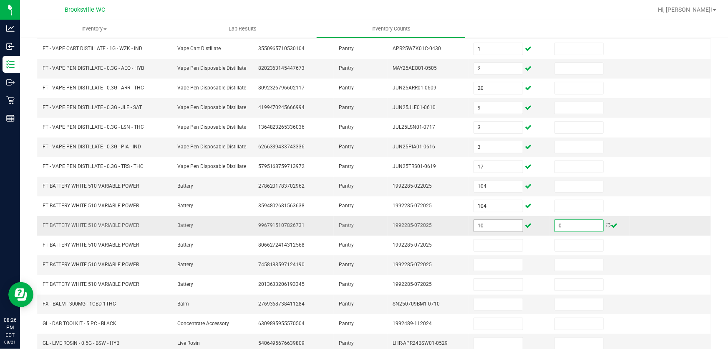
click at [488, 225] on input "10" at bounding box center [498, 226] width 49 height 12
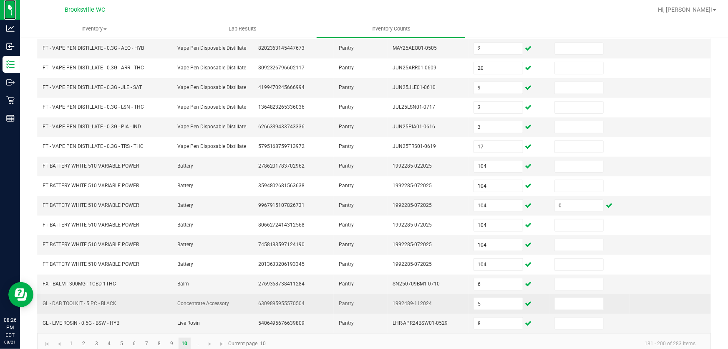
scroll to position [205, 0]
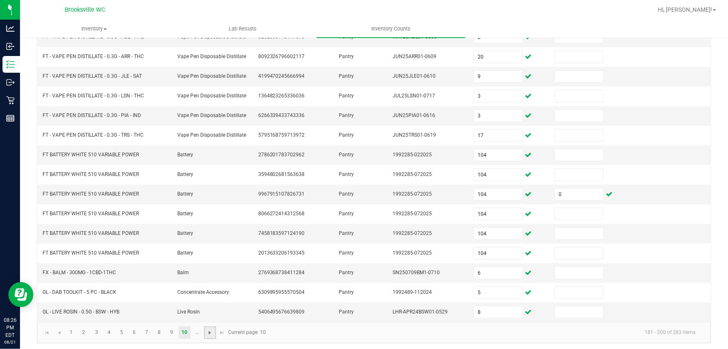
click at [210, 329] on span "Go to the next page" at bounding box center [210, 332] width 7 height 7
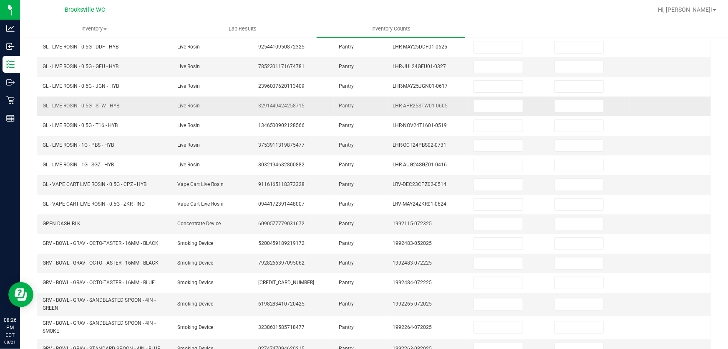
scroll to position [16, 0]
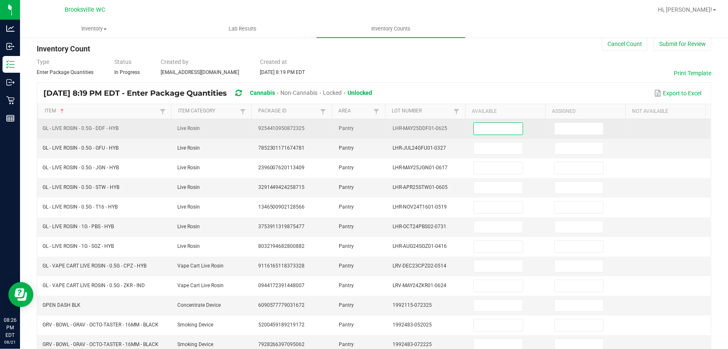
click at [479, 127] on input at bounding box center [498, 129] width 49 height 12
click at [479, 129] on input at bounding box center [498, 129] width 49 height 12
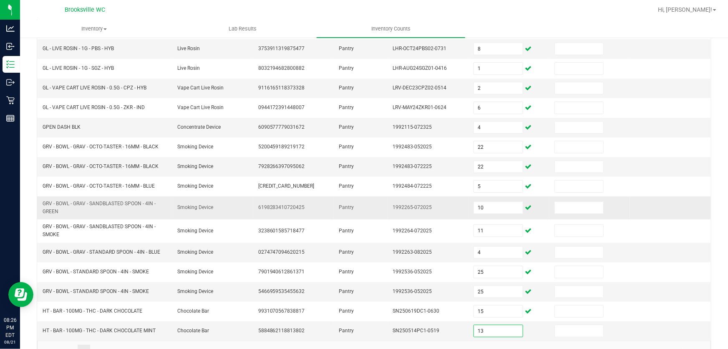
scroll to position [213, 0]
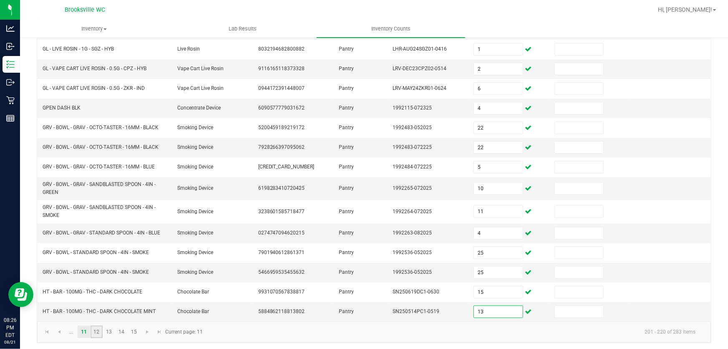
click at [94, 331] on link "12" at bounding box center [97, 331] width 12 height 13
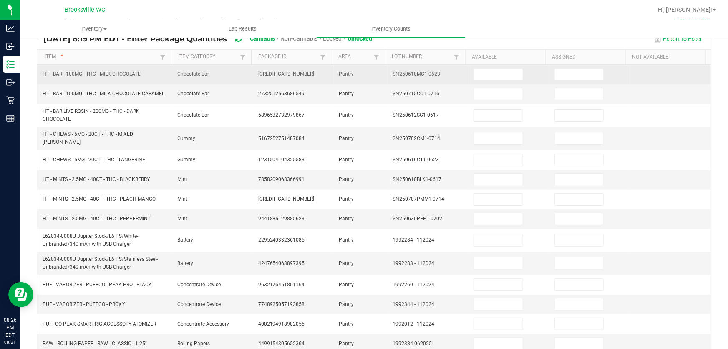
scroll to position [0, 0]
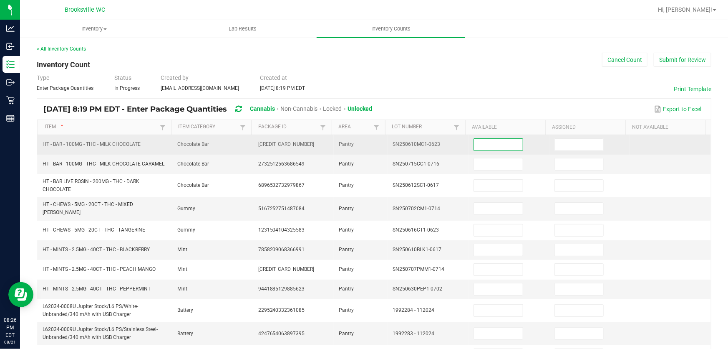
click at [490, 145] on input at bounding box center [498, 145] width 49 height 12
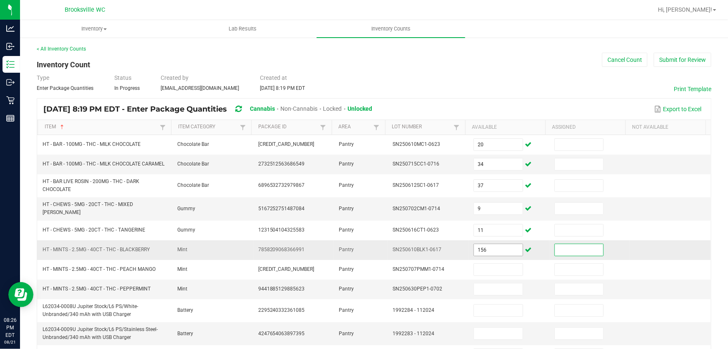
click at [507, 253] on input "156" at bounding box center [498, 250] width 49 height 12
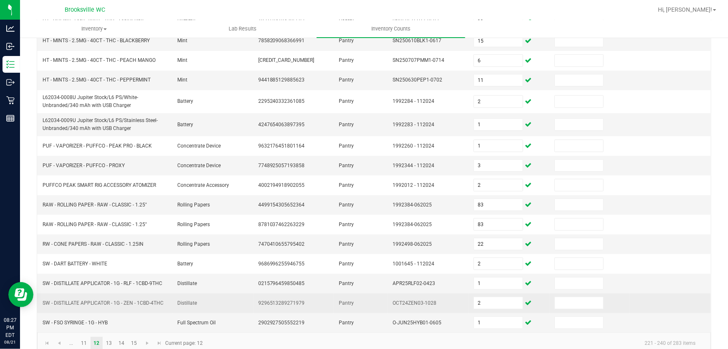
scroll to position [220, 0]
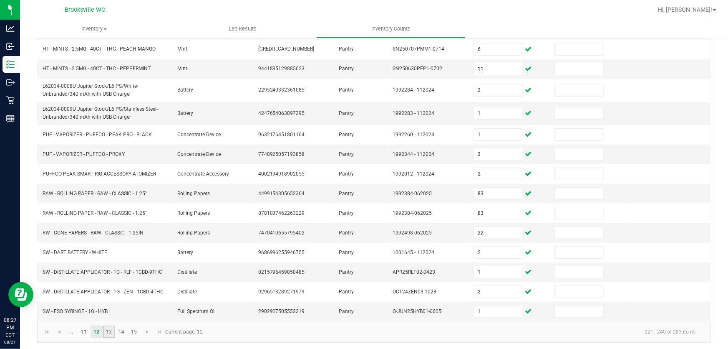
click at [107, 328] on link "13" at bounding box center [109, 331] width 12 height 13
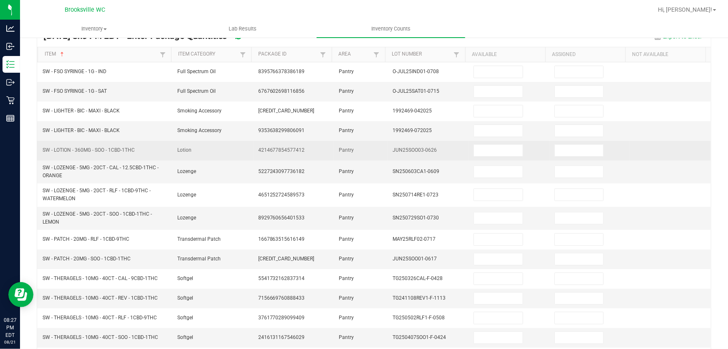
scroll to position [0, 0]
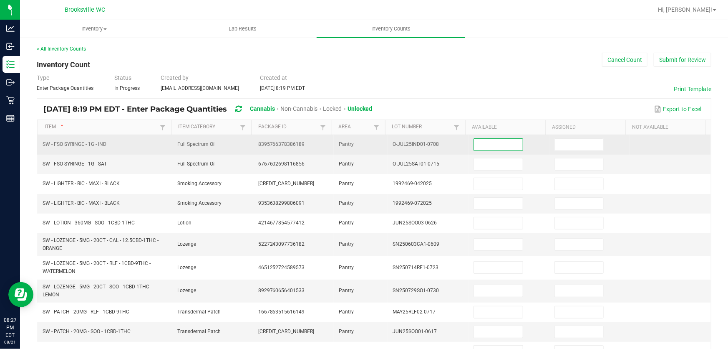
click at [482, 147] on input at bounding box center [498, 145] width 49 height 12
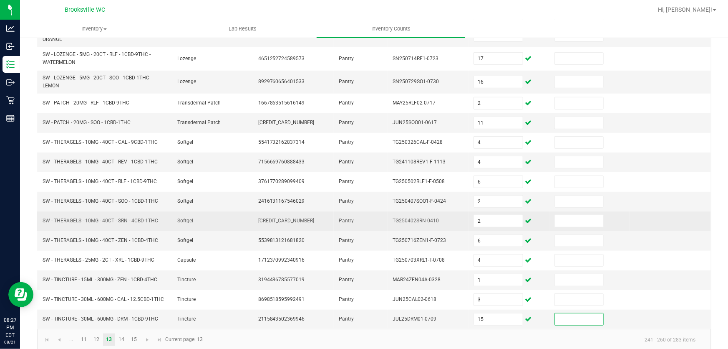
scroll to position [216, 0]
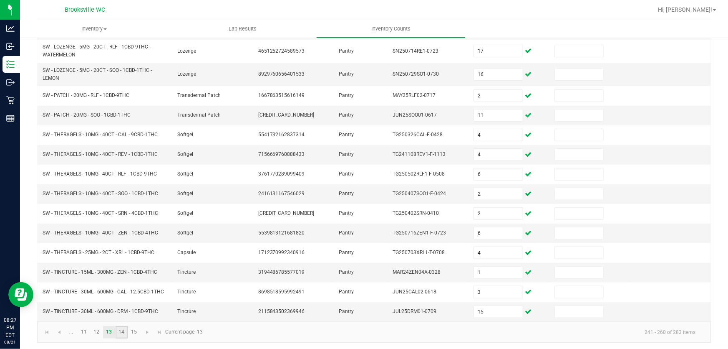
click at [126, 331] on link "14" at bounding box center [122, 332] width 12 height 13
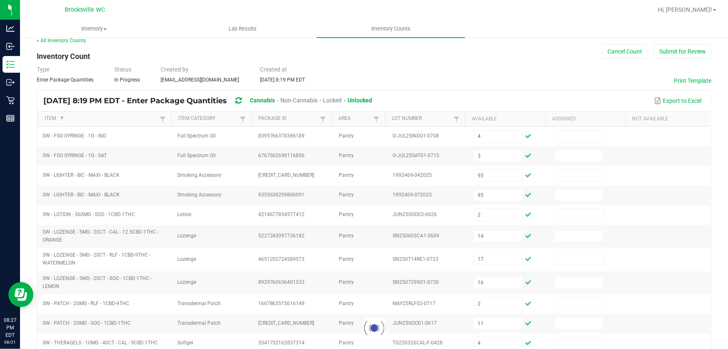
scroll to position [0, 0]
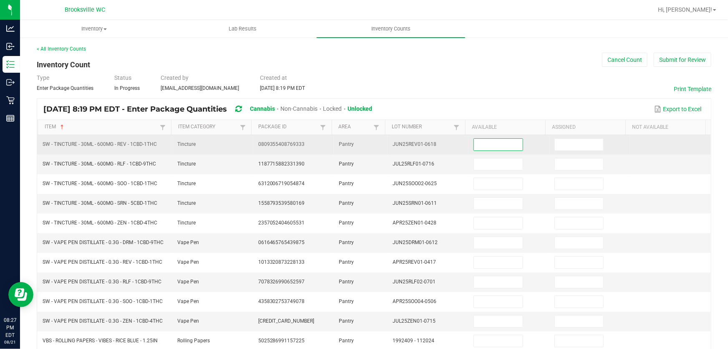
click at [491, 145] on input at bounding box center [498, 145] width 49 height 12
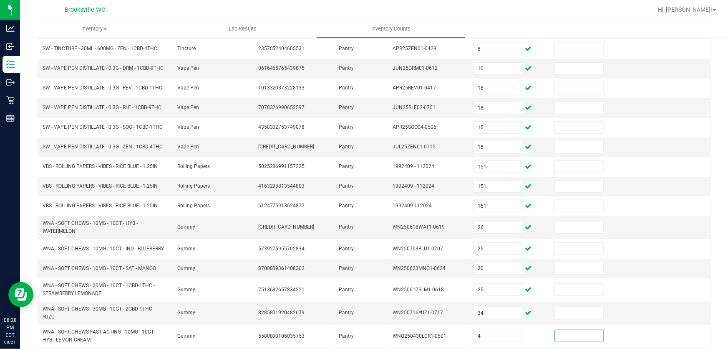
scroll to position [223, 0]
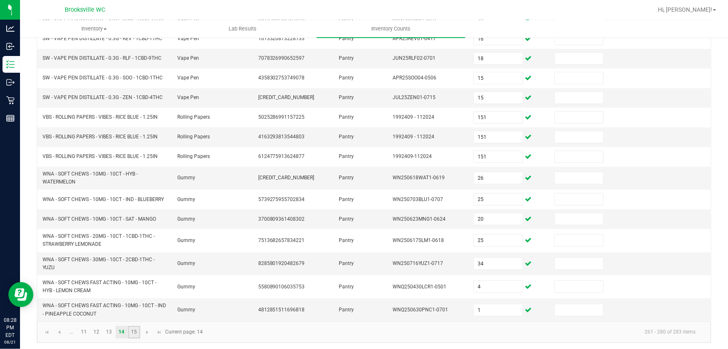
click at [134, 329] on link "15" at bounding box center [134, 332] width 12 height 13
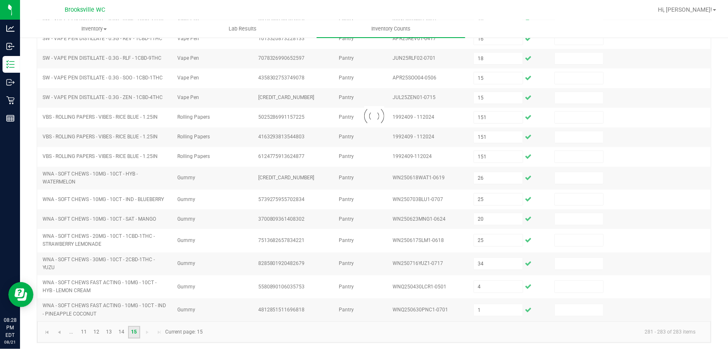
scroll to position [0, 0]
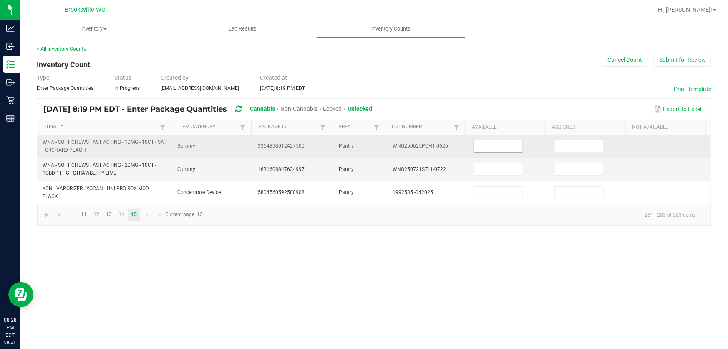
click at [498, 143] on input at bounding box center [498, 146] width 49 height 12
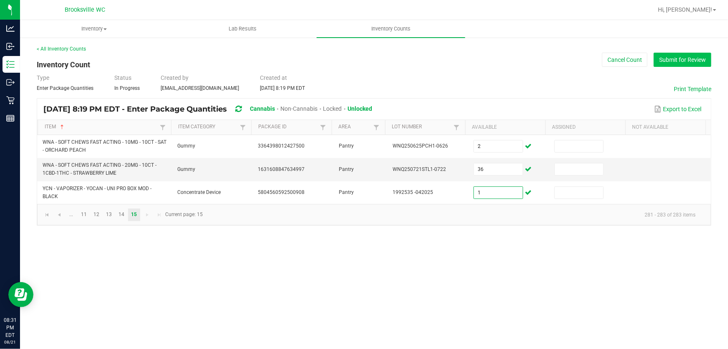
click at [696, 61] on button "Submit for Review" at bounding box center [683, 60] width 58 height 14
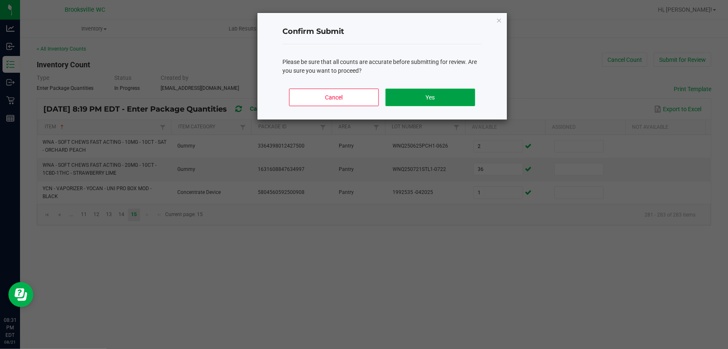
click at [421, 100] on button "Yes" at bounding box center [431, 98] width 90 height 18
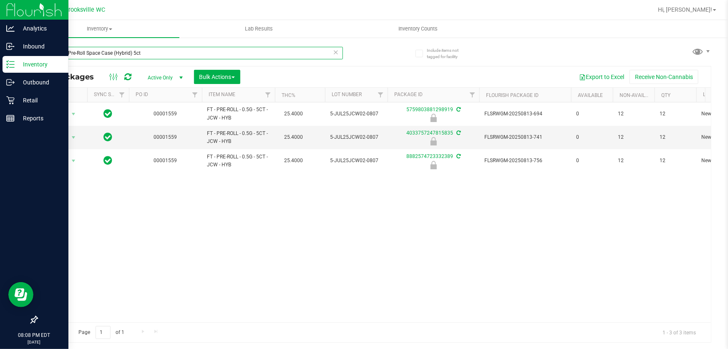
drag, startPoint x: 145, startPoint y: 54, endPoint x: 0, endPoint y: 70, distance: 145.7
click at [0, 70] on div "Analytics Inbound Inventory Outbound Retail Reports 08:08 PM EDT 08/21/2025 08/…" at bounding box center [364, 174] width 728 height 349
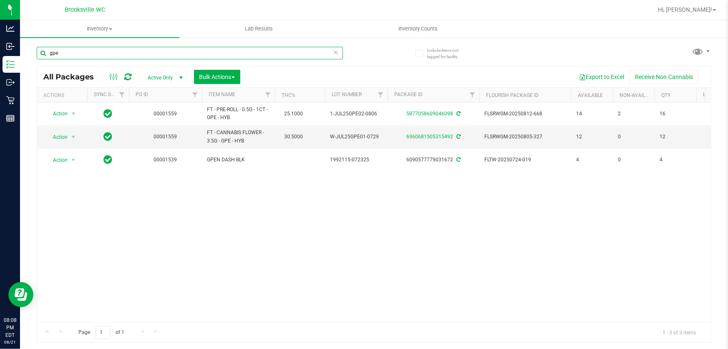
type input "gpe"
